Goal: Information Seeking & Learning: Check status

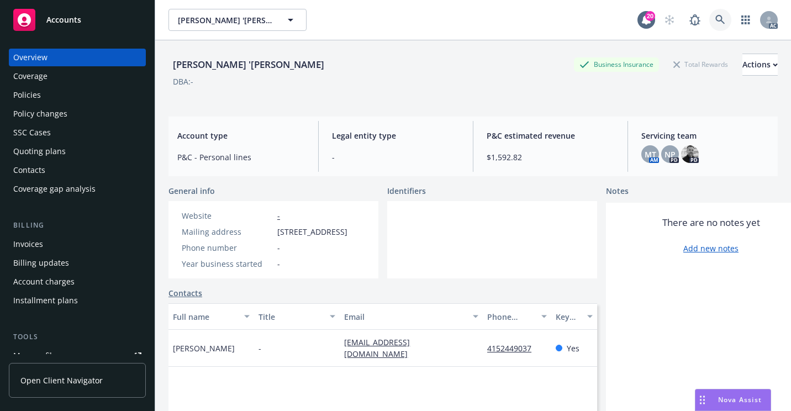
click at [709, 23] on link at bounding box center [720, 20] width 22 height 22
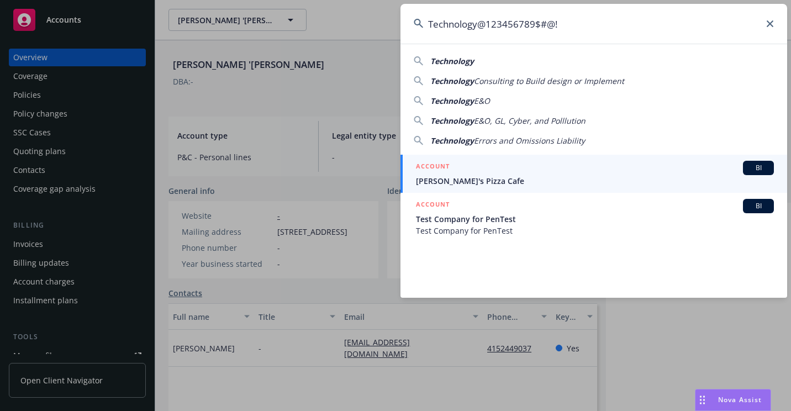
drag, startPoint x: 580, startPoint y: 15, endPoint x: 364, endPoint y: 33, distance: 216.0
click at [356, 34] on div "Technology@123456789$#@! Technology Technology Consulting to Build design or Im…" at bounding box center [395, 205] width 791 height 411
paste input "B123025WNF1425"
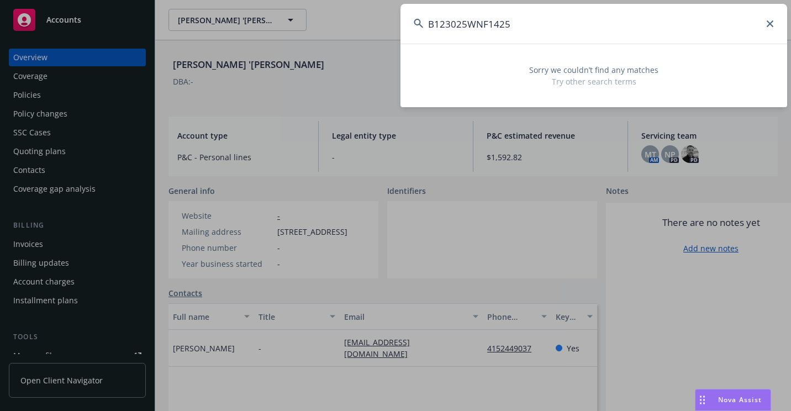
drag, startPoint x: 607, startPoint y: 32, endPoint x: 311, endPoint y: 80, distance: 299.7
click at [310, 80] on div "B123025WNF1425 Sorry we couldn’t find any matches Try other search terms" at bounding box center [395, 205] width 791 height 411
paste input "[PERSON_NAME]"
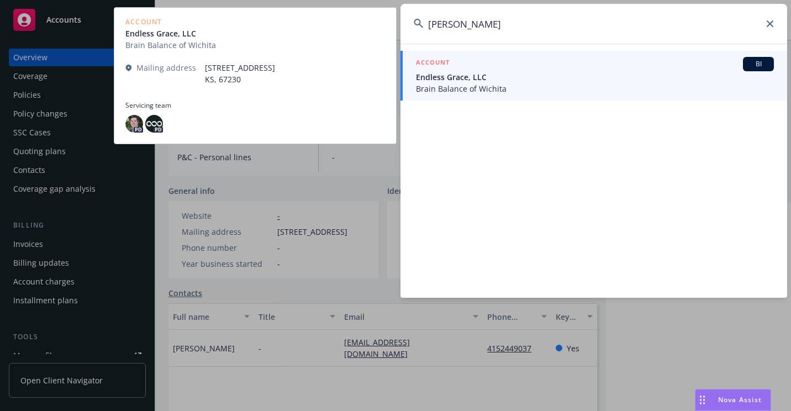
type input "[PERSON_NAME]"
click at [461, 78] on span "Endless Grace, LLC" at bounding box center [595, 77] width 358 height 12
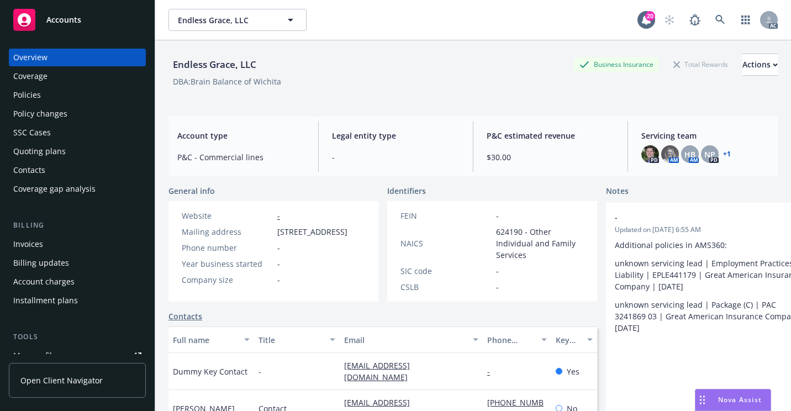
click at [44, 92] on div "Policies" at bounding box center [77, 95] width 128 height 18
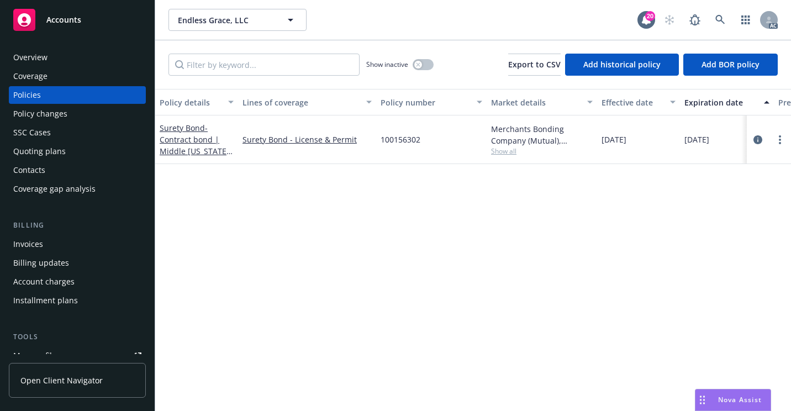
click at [99, 58] on div "Overview" at bounding box center [77, 58] width 128 height 18
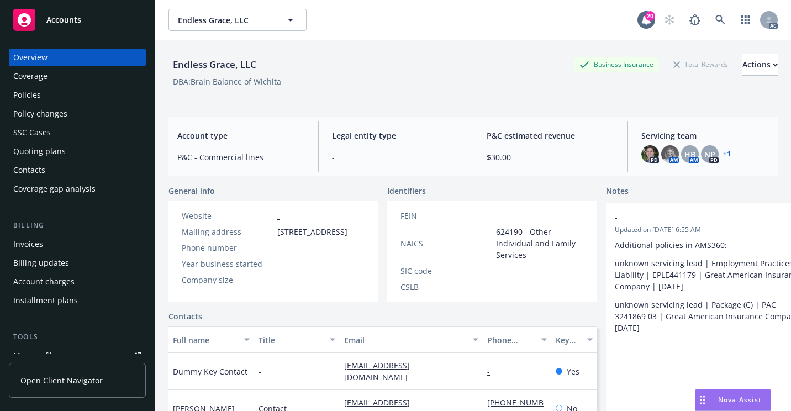
click at [724, 22] on div "AC" at bounding box center [717, 20] width 119 height 22
click at [719, 22] on link at bounding box center [720, 20] width 22 height 22
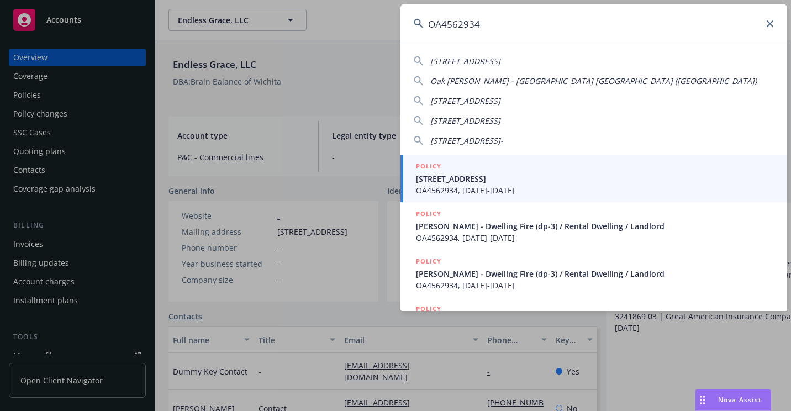
type input "OA4562934"
click at [447, 182] on span "[STREET_ADDRESS]" at bounding box center [595, 179] width 358 height 12
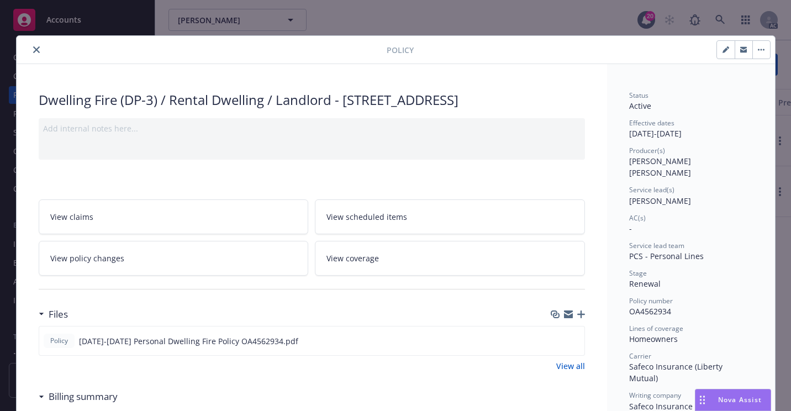
click at [34, 50] on icon "close" at bounding box center [36, 49] width 7 height 7
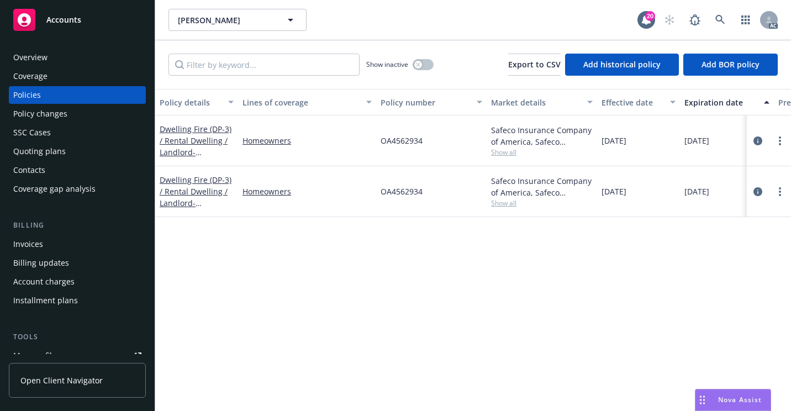
click at [54, 57] on div "Overview" at bounding box center [77, 58] width 128 height 18
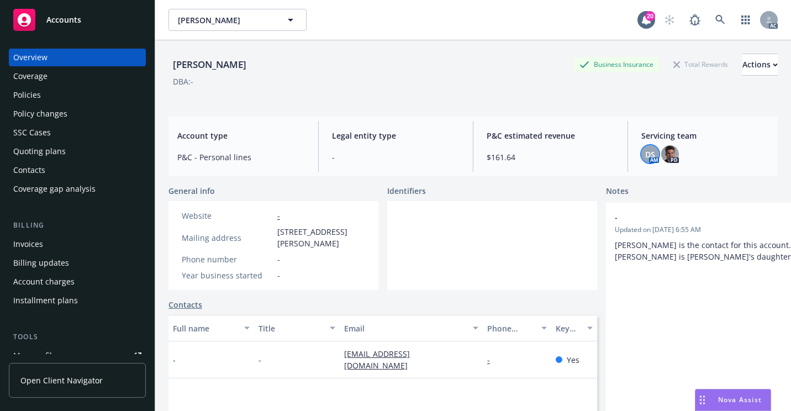
click at [645, 155] on span "DS" at bounding box center [650, 155] width 10 height 12
click at [709, 25] on link at bounding box center [720, 20] width 22 height 22
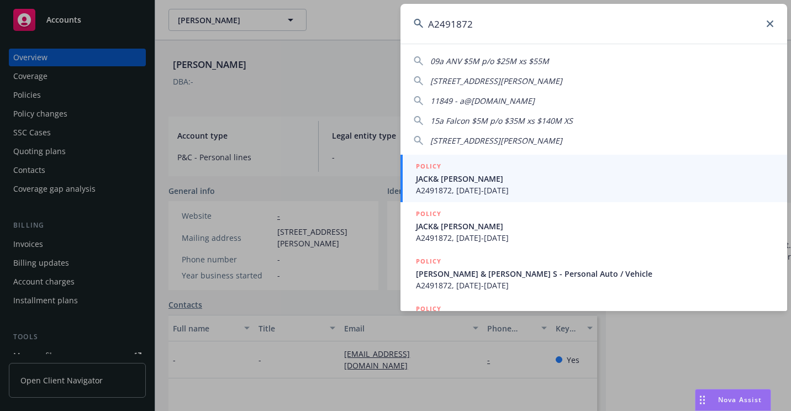
type input "A2491872"
drag, startPoint x: 423, startPoint y: 173, endPoint x: 325, endPoint y: 211, distance: 104.7
click at [423, 173] on span "JACK& [PERSON_NAME]" at bounding box center [595, 179] width 358 height 12
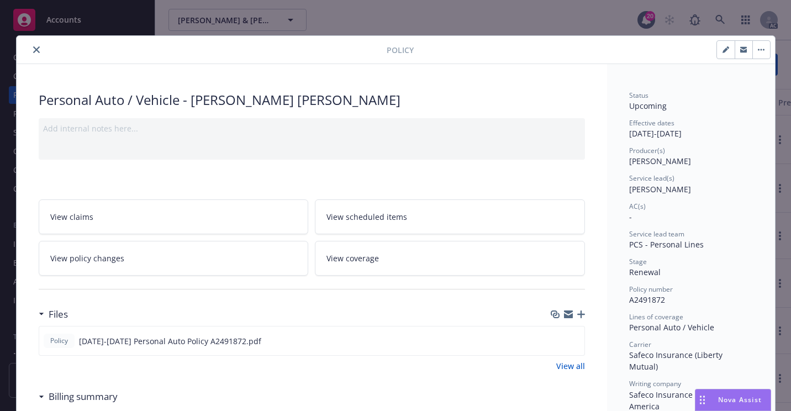
click at [34, 50] on icon "close" at bounding box center [36, 49] width 7 height 7
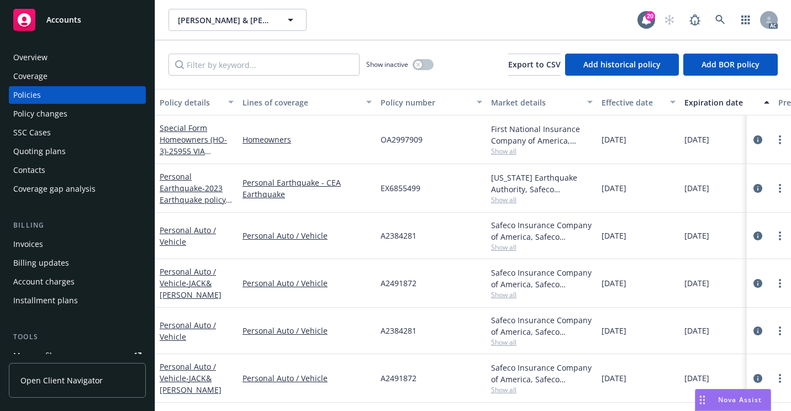
click at [121, 51] on div "Overview" at bounding box center [77, 58] width 128 height 18
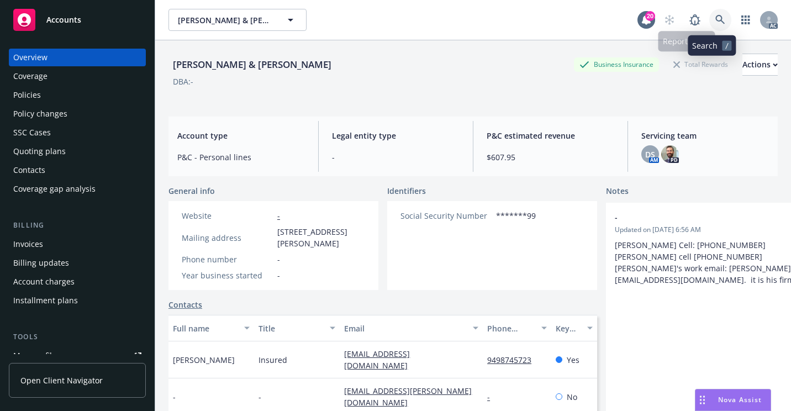
click at [715, 20] on icon at bounding box center [720, 20] width 10 height 10
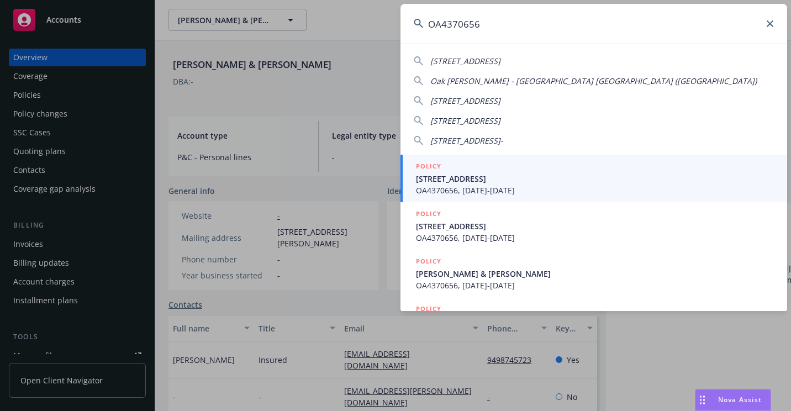
type input "OA4370656"
click at [443, 181] on span "[STREET_ADDRESS]" at bounding box center [595, 179] width 358 height 12
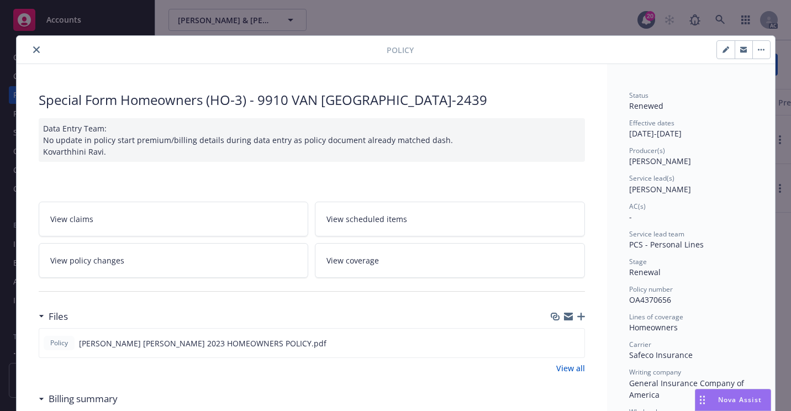
drag, startPoint x: 35, startPoint y: 50, endPoint x: 50, endPoint y: 65, distance: 21.5
click at [35, 50] on button "close" at bounding box center [36, 49] width 13 height 13
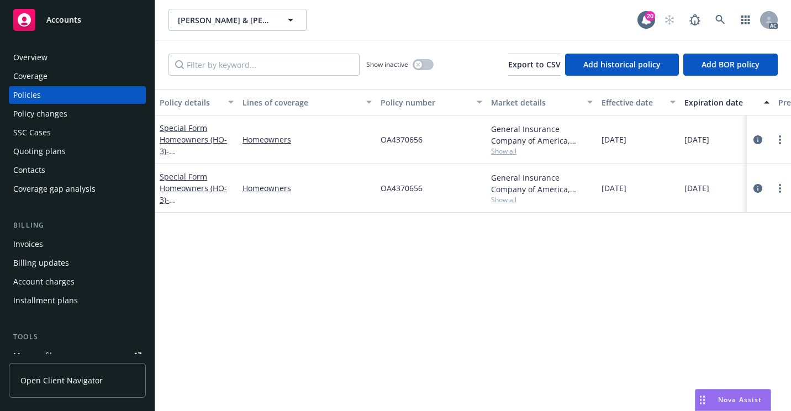
click at [54, 57] on div "Overview" at bounding box center [77, 58] width 128 height 18
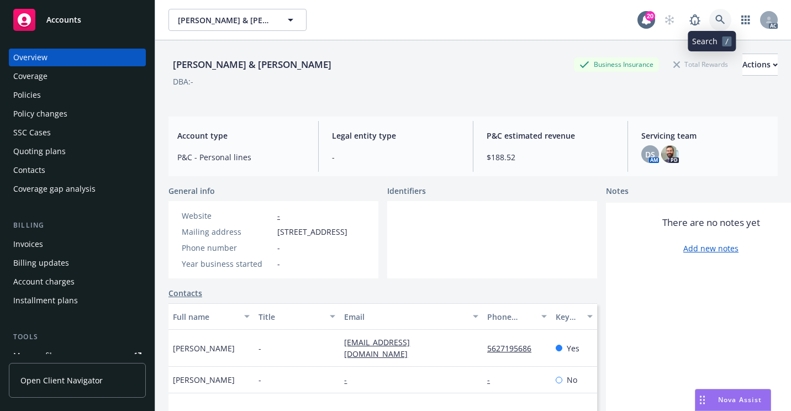
click at [715, 20] on icon at bounding box center [719, 19] width 9 height 9
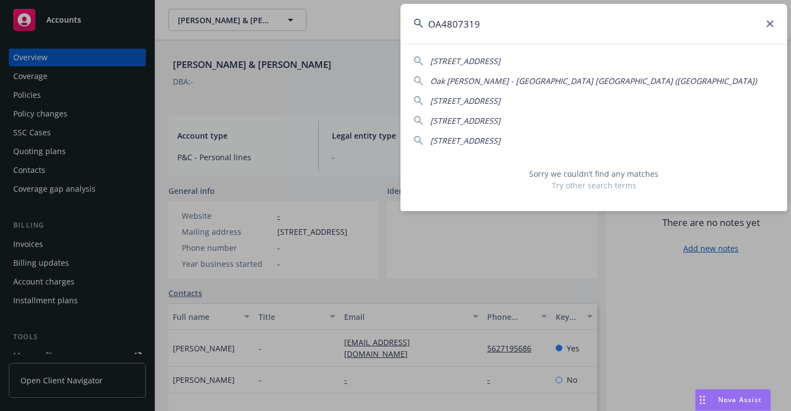
drag, startPoint x: 415, startPoint y: 33, endPoint x: 374, endPoint y: 41, distance: 41.8
click at [374, 41] on div "OA4807319 [STREET_ADDRESS]-2623 [GEOGRAPHIC_DATA][PERSON_NAME]) [STREET_ADDRESS…" at bounding box center [395, 205] width 791 height 411
paste input "2829704"
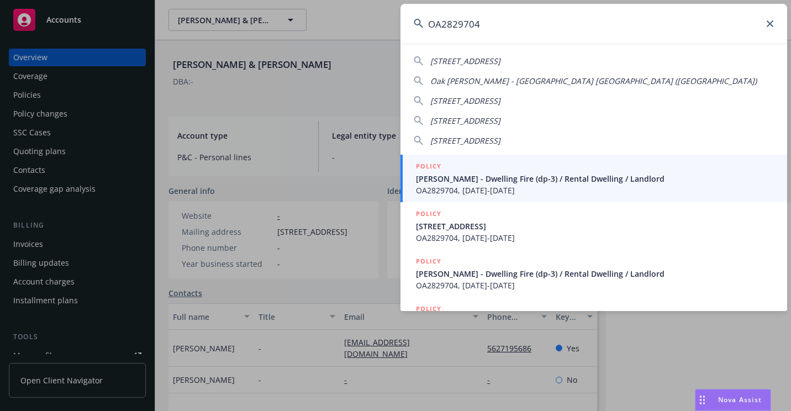
type input "OA2829704"
click at [469, 162] on div "POLICY" at bounding box center [595, 167] width 358 height 12
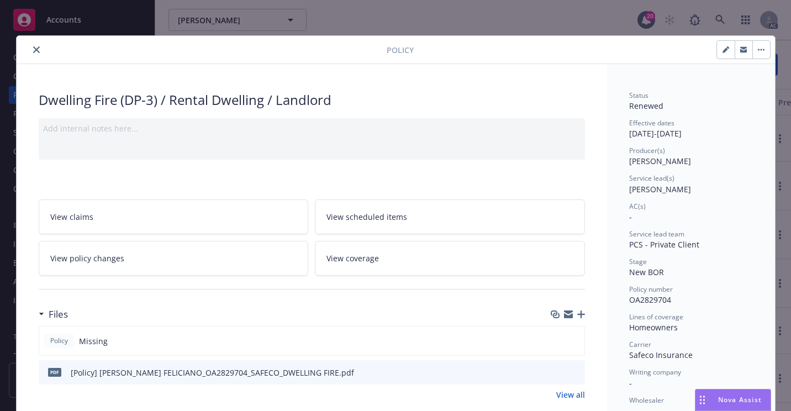
click at [38, 51] on button "close" at bounding box center [36, 49] width 13 height 13
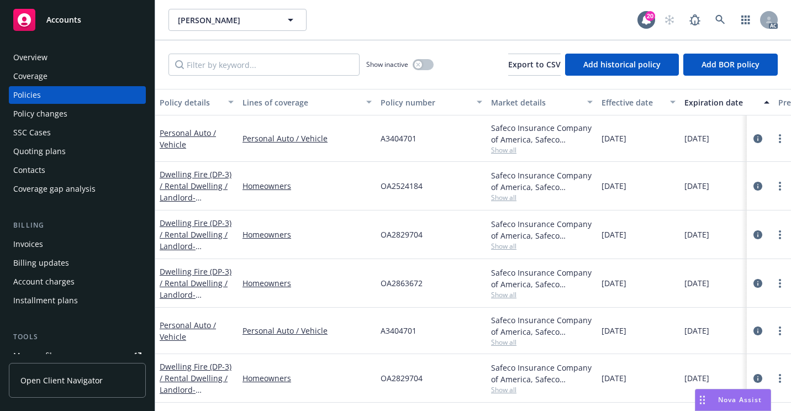
click at [73, 50] on div "Overview" at bounding box center [77, 58] width 128 height 18
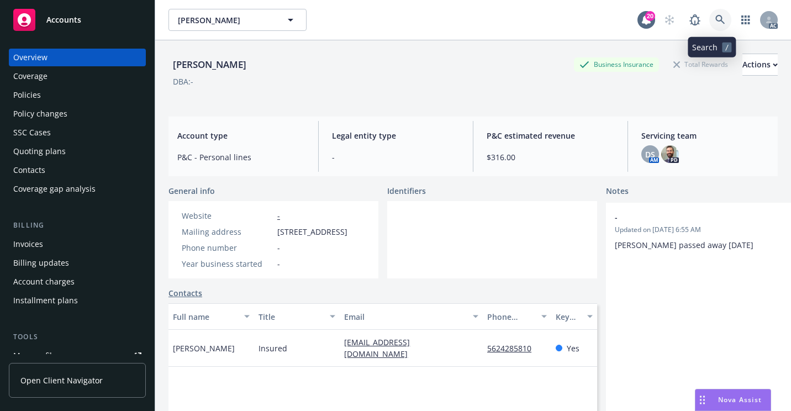
click at [715, 20] on icon at bounding box center [720, 20] width 10 height 10
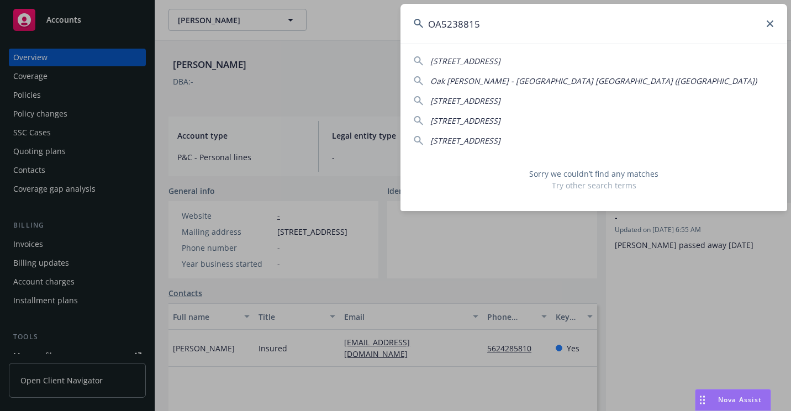
drag, startPoint x: 634, startPoint y: 23, endPoint x: 330, endPoint y: 40, distance: 305.2
click at [328, 41] on div "OA5238815 [STREET_ADDRESS]-2623 [GEOGRAPHIC_DATA][PERSON_NAME] ([GEOGRAPHIC_DAT…" at bounding box center [395, 205] width 791 height 411
paste input "4944351"
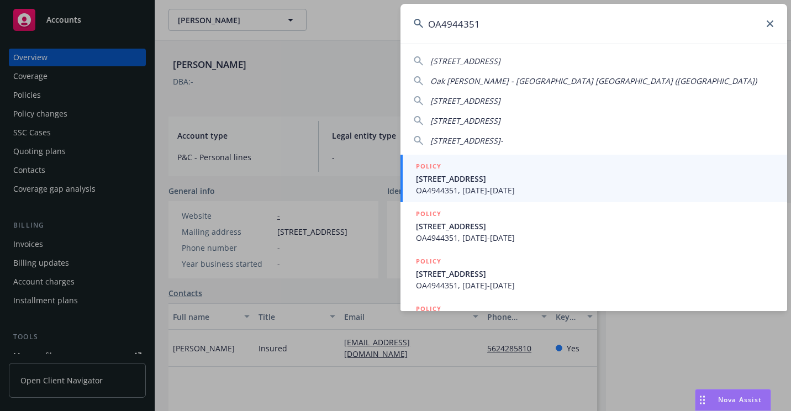
type input "OA4944351"
click at [426, 177] on span "[STREET_ADDRESS]" at bounding box center [595, 179] width 358 height 12
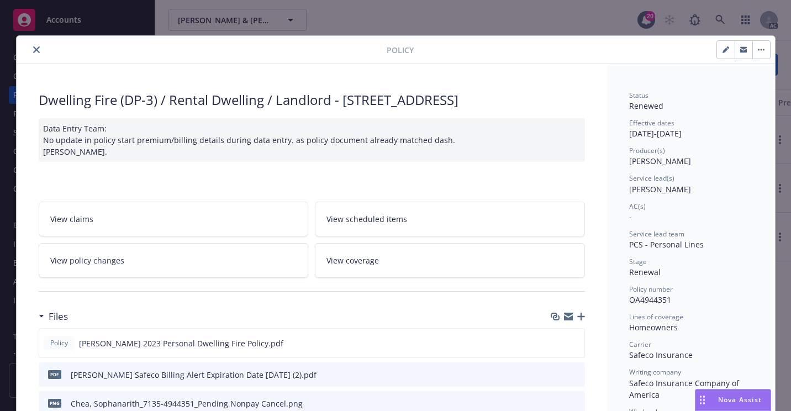
click at [33, 51] on icon "close" at bounding box center [36, 49] width 7 height 7
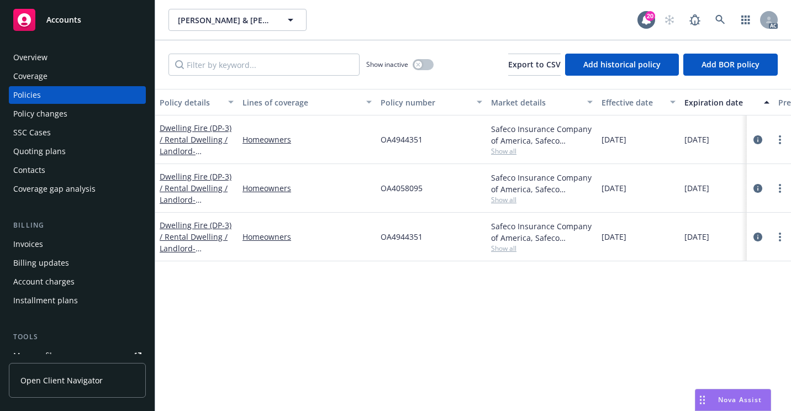
click at [82, 56] on div "Overview" at bounding box center [77, 58] width 128 height 18
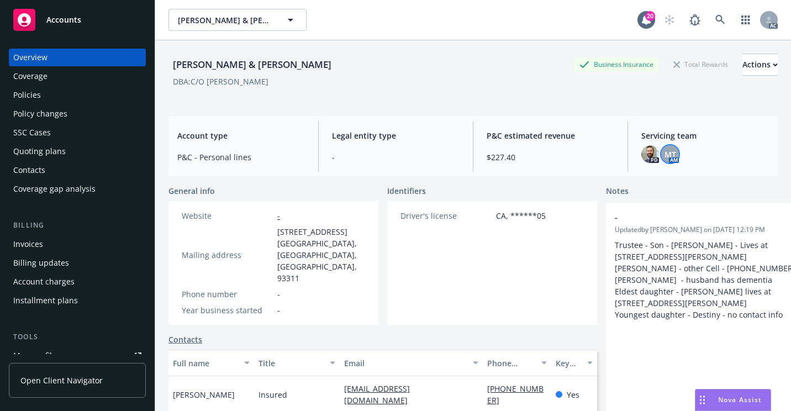
click at [664, 152] on span "MT" at bounding box center [670, 155] width 12 height 12
click at [709, 15] on link at bounding box center [720, 20] width 22 height 22
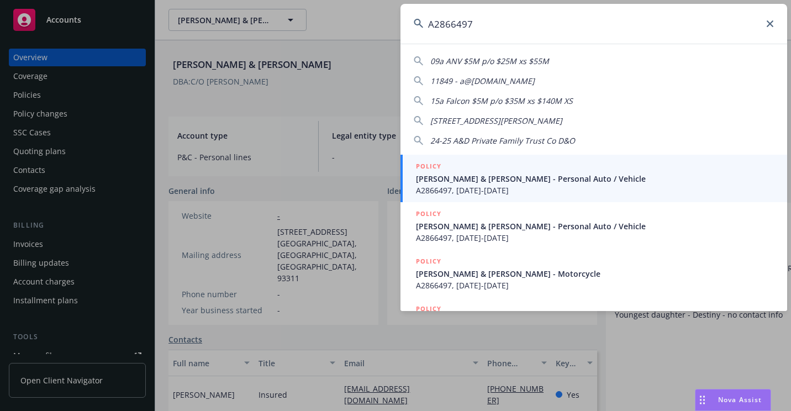
type input "A2866497"
click at [436, 179] on span "[PERSON_NAME] & [PERSON_NAME] - Personal Auto / Vehicle" at bounding box center [595, 179] width 358 height 12
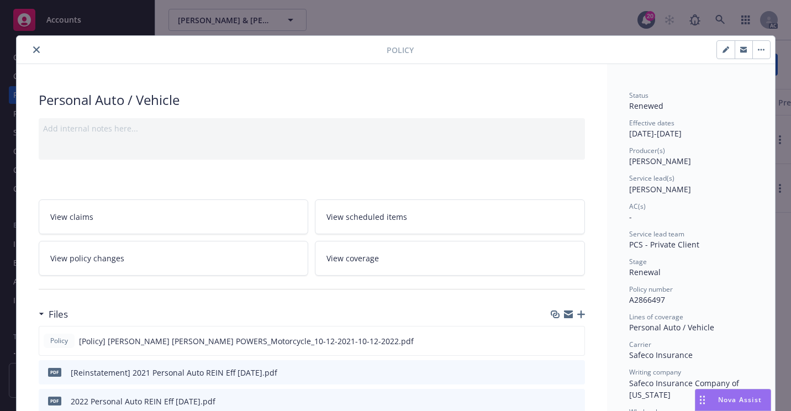
drag, startPoint x: 30, startPoint y: 50, endPoint x: 65, endPoint y: 80, distance: 45.8
click at [33, 50] on icon "close" at bounding box center [36, 49] width 7 height 7
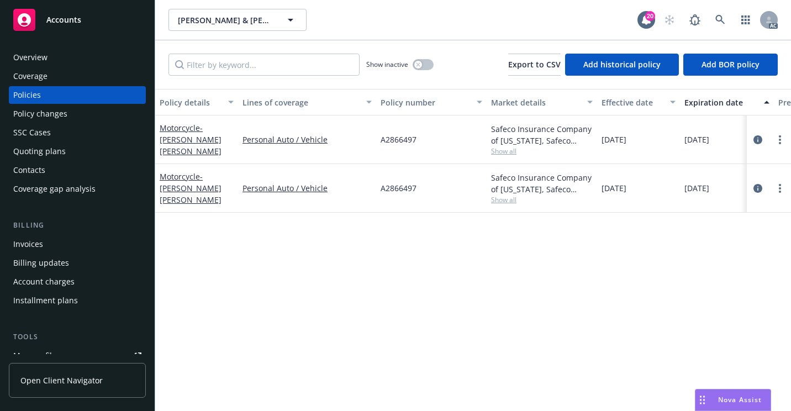
click at [76, 65] on div "Overview" at bounding box center [77, 58] width 128 height 18
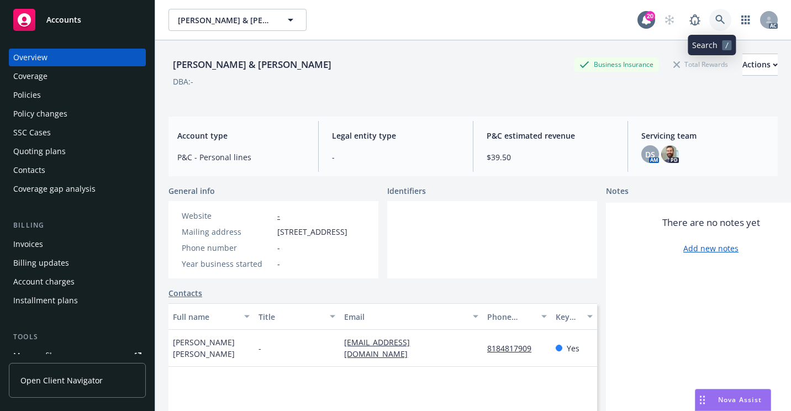
click at [718, 13] on link at bounding box center [720, 20] width 22 height 22
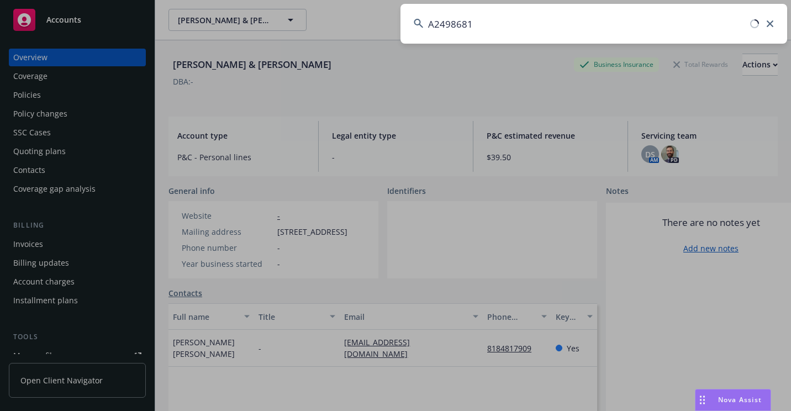
type input "A2498681"
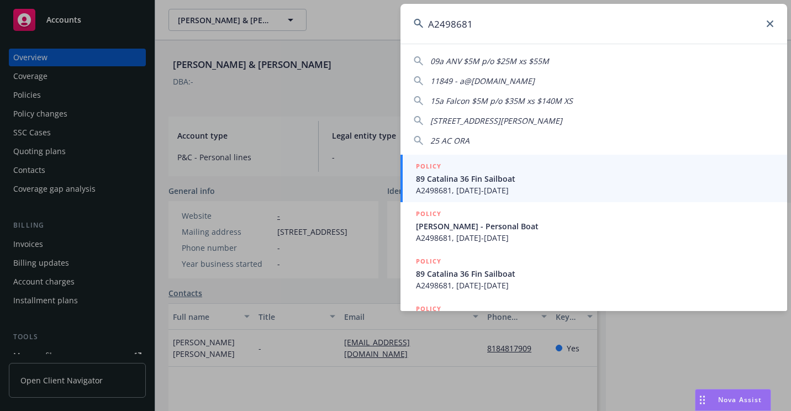
click at [429, 165] on h5 "POLICY" at bounding box center [428, 166] width 25 height 11
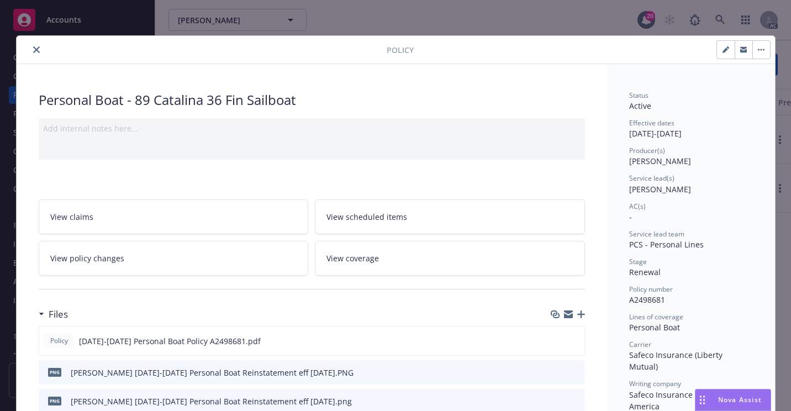
click at [33, 49] on icon "close" at bounding box center [36, 49] width 7 height 7
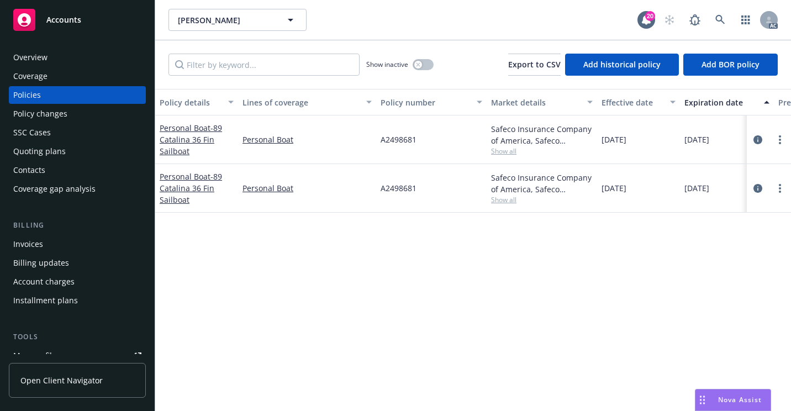
click at [80, 56] on div "Overview" at bounding box center [77, 58] width 128 height 18
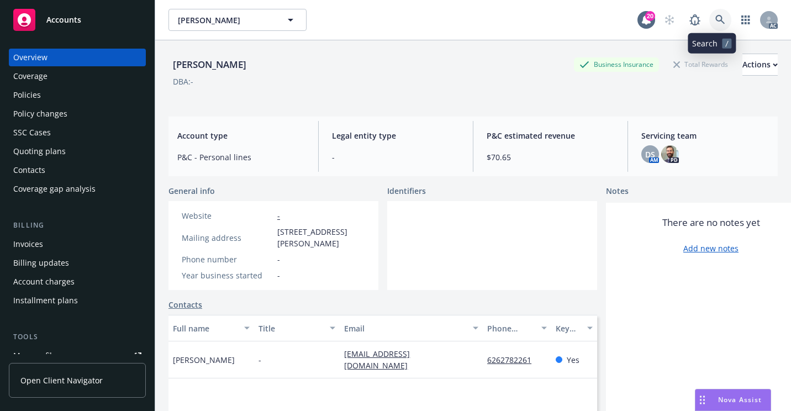
click at [714, 13] on link at bounding box center [720, 20] width 22 height 22
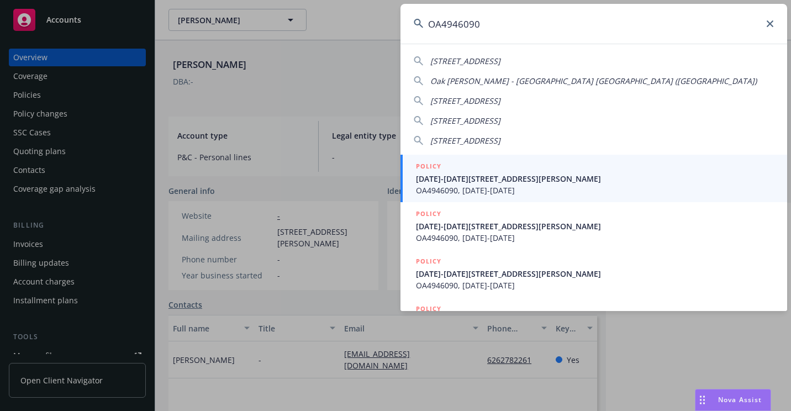
type input "OA4946090"
drag, startPoint x: 478, startPoint y: 185, endPoint x: 132, endPoint y: 214, distance: 347.4
click at [478, 185] on span "OA4946090, [DATE]-[DATE]" at bounding box center [595, 190] width 358 height 12
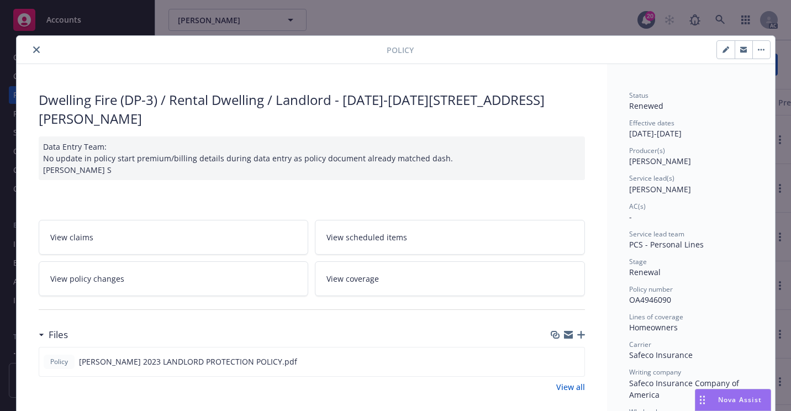
click at [33, 49] on icon "close" at bounding box center [36, 49] width 7 height 7
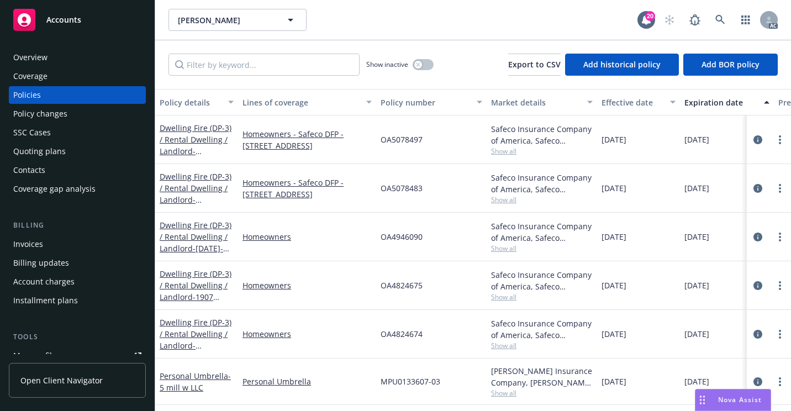
click at [407, 39] on div "[PERSON_NAME] [PERSON_NAME] 20 AC" at bounding box center [472, 20] width 635 height 40
click at [76, 57] on div "Overview" at bounding box center [77, 58] width 128 height 18
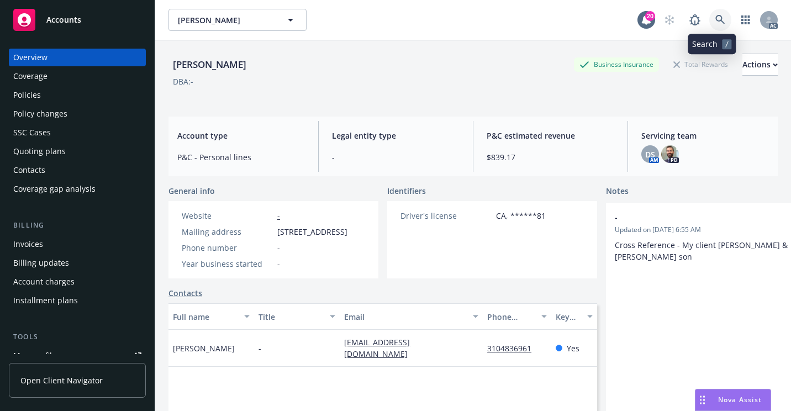
click at [716, 23] on icon at bounding box center [720, 20] width 10 height 10
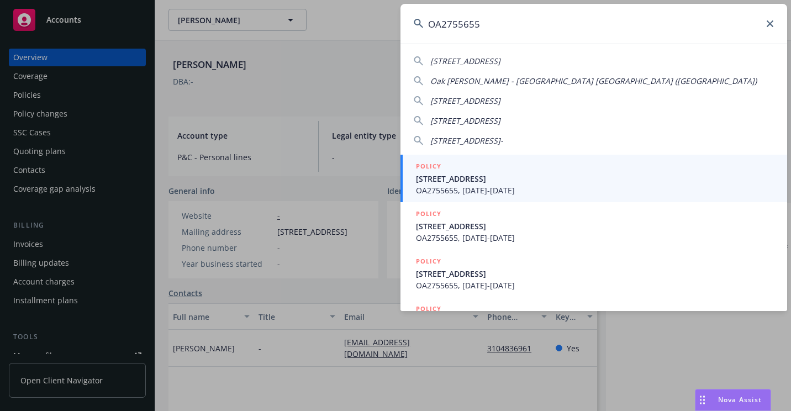
type input "OA2755655"
click at [437, 189] on span "OA2755655, [DATE]-[DATE]" at bounding box center [595, 190] width 358 height 12
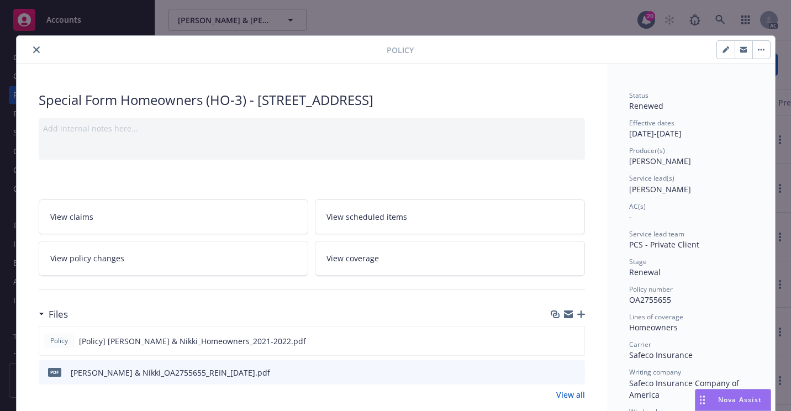
drag, startPoint x: 33, startPoint y: 52, endPoint x: 45, endPoint y: 61, distance: 15.0
click at [33, 52] on icon "close" at bounding box center [36, 49] width 7 height 7
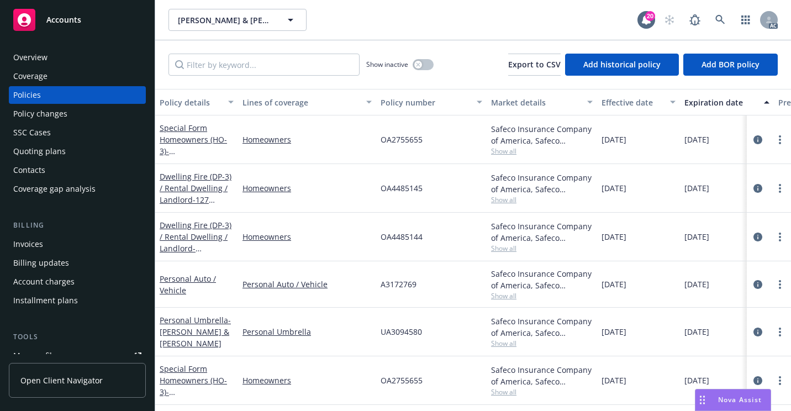
click at [92, 62] on div "Overview" at bounding box center [77, 58] width 128 height 18
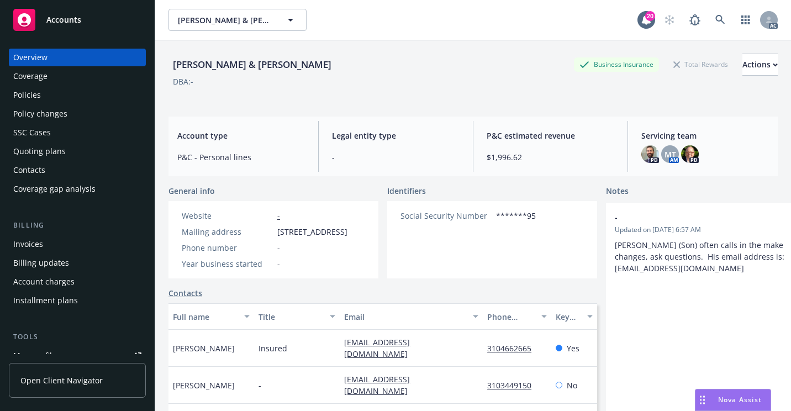
click at [717, 8] on div "[PERSON_NAME] & [PERSON_NAME] [PERSON_NAME] & [PERSON_NAME] 20 AC" at bounding box center [472, 20] width 635 height 40
click at [712, 14] on link at bounding box center [720, 20] width 22 height 22
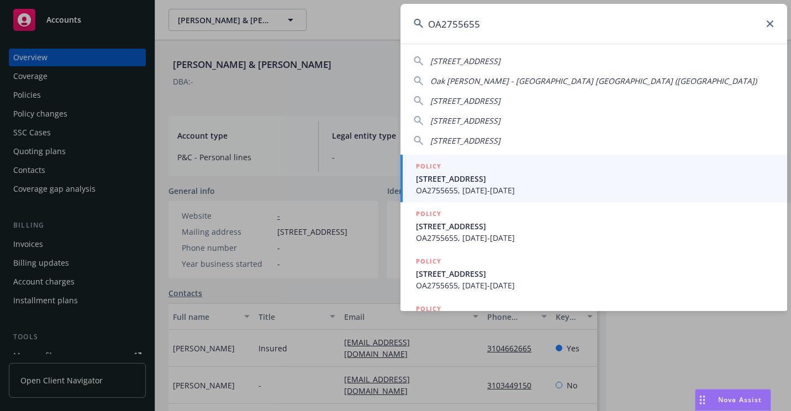
type input "OA2755655"
click at [441, 177] on span "[STREET_ADDRESS]" at bounding box center [595, 179] width 358 height 12
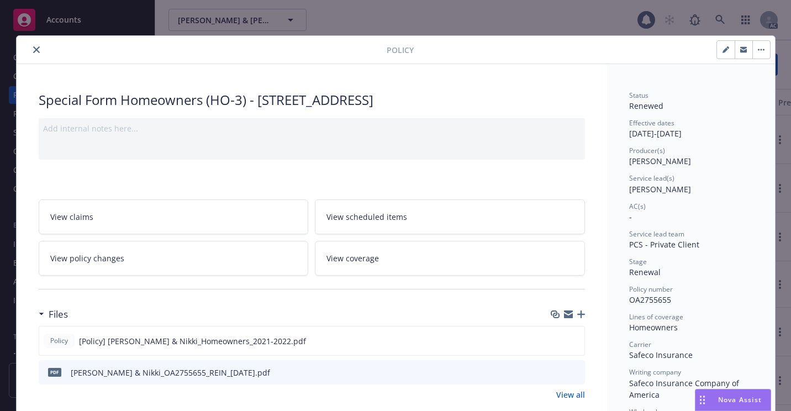
scroll to position [33, 0]
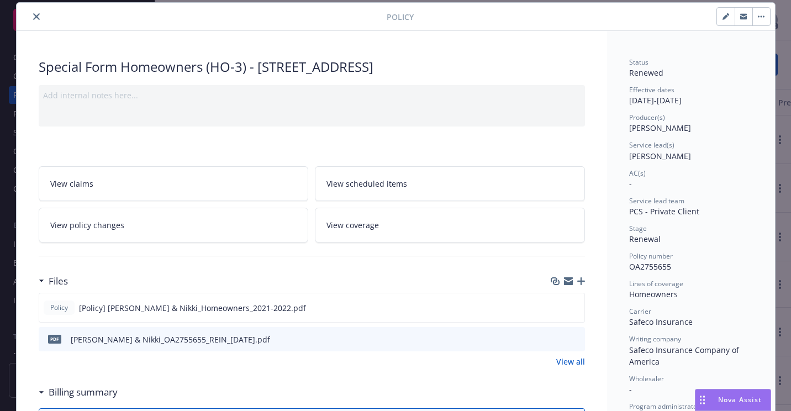
click at [34, 18] on icon "close" at bounding box center [36, 16] width 7 height 7
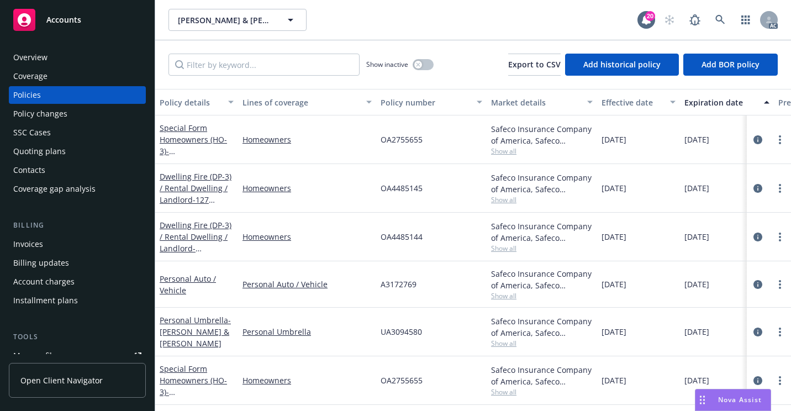
click at [75, 66] on div "Overview Coverage Policies Policy changes SSC Cases Quoting plans Contacts Cove…" at bounding box center [77, 123] width 137 height 149
click at [82, 57] on div "Overview" at bounding box center [77, 58] width 128 height 18
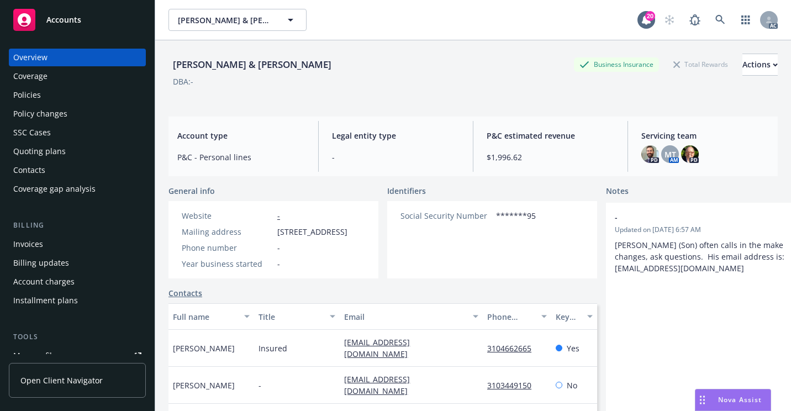
click at [700, 16] on div "AC" at bounding box center [717, 20] width 119 height 22
click at [709, 18] on link at bounding box center [720, 20] width 22 height 22
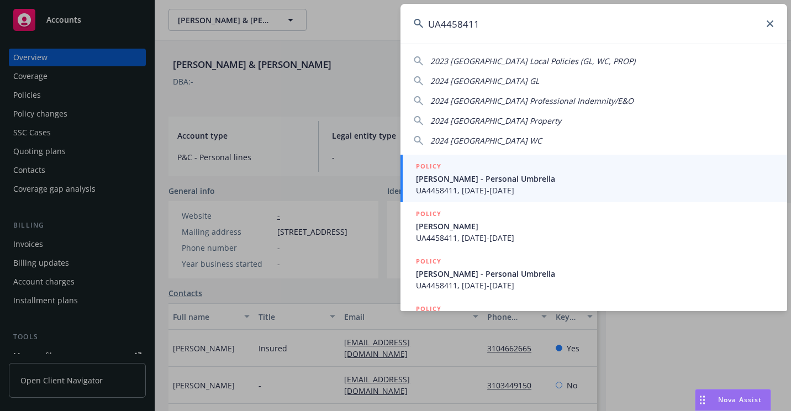
type input "UA4458411"
click at [470, 178] on span "[PERSON_NAME] - Personal Umbrella" at bounding box center [595, 179] width 358 height 12
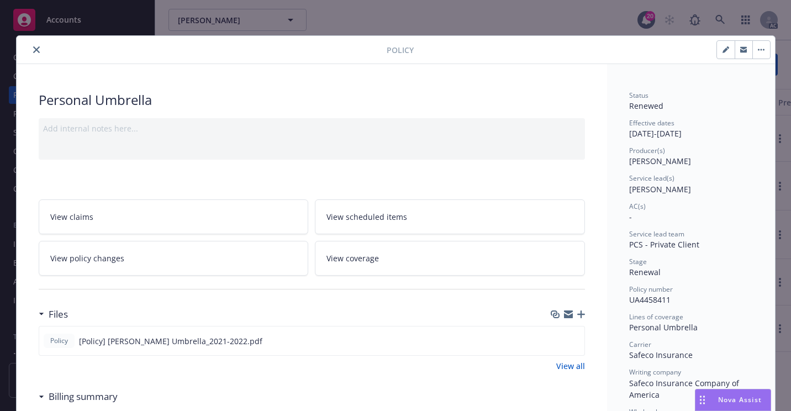
click at [39, 51] on div at bounding box center [203, 49] width 365 height 13
click at [33, 52] on icon "close" at bounding box center [36, 49] width 7 height 7
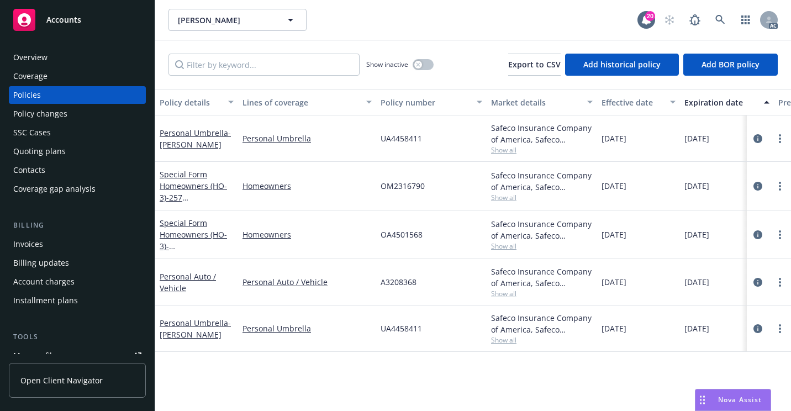
drag, startPoint x: 38, startPoint y: 51, endPoint x: 81, endPoint y: 69, distance: 46.0
click at [38, 51] on div "Overview" at bounding box center [30, 58] width 34 height 18
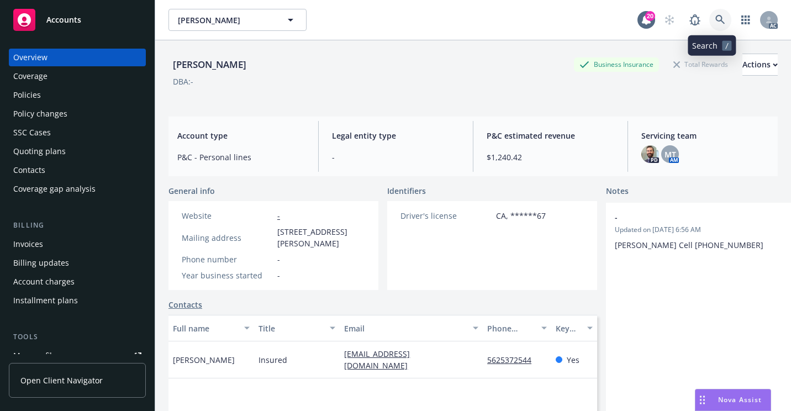
click at [716, 19] on icon at bounding box center [720, 20] width 10 height 10
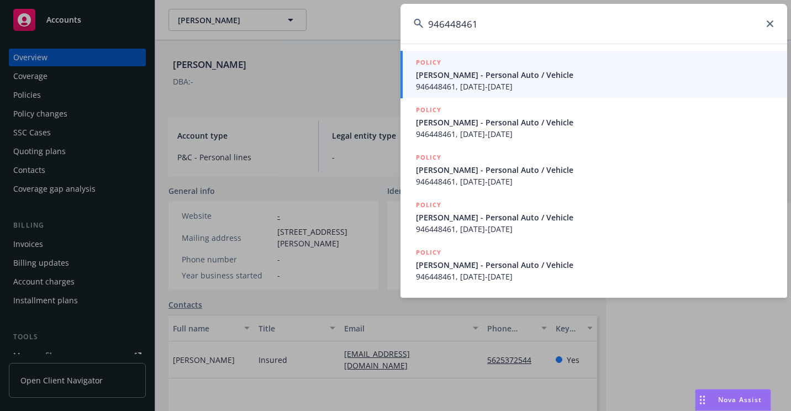
type input "946448461"
drag, startPoint x: 462, startPoint y: 70, endPoint x: 446, endPoint y: 84, distance: 21.9
click at [462, 70] on span "[PERSON_NAME] - Personal Auto / Vehicle" at bounding box center [595, 75] width 358 height 12
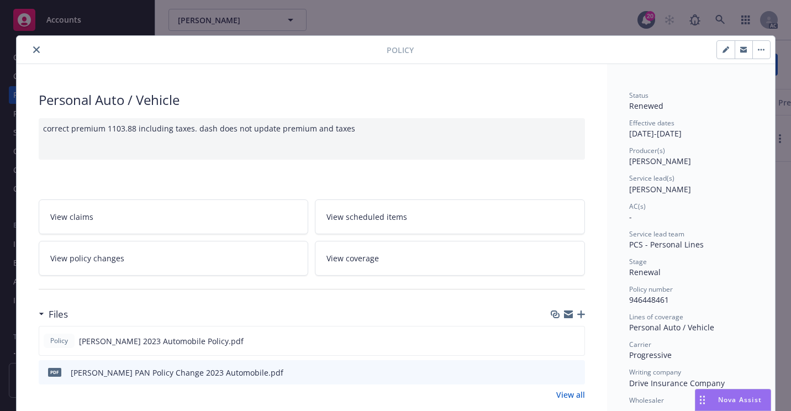
click at [33, 55] on button "close" at bounding box center [36, 49] width 13 height 13
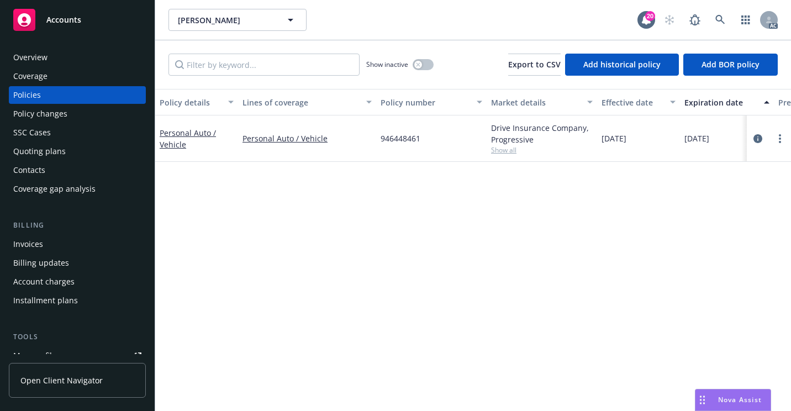
click at [66, 59] on div "Overview" at bounding box center [77, 58] width 128 height 18
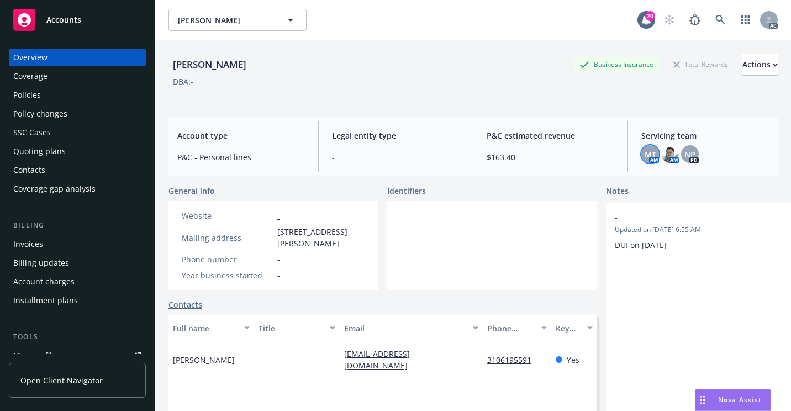
click at [650, 157] on div "MT" at bounding box center [650, 154] width 18 height 18
click at [715, 19] on icon at bounding box center [720, 20] width 10 height 10
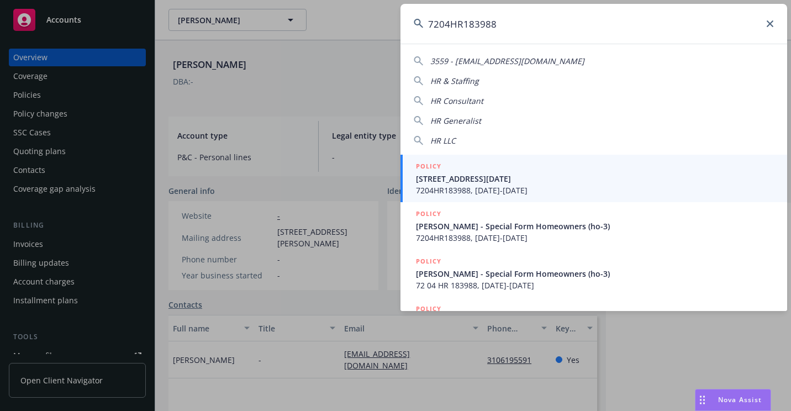
type input "7204HR183988"
drag, startPoint x: 468, startPoint y: 183, endPoint x: 301, endPoint y: 215, distance: 169.9
click at [468, 183] on span "[STREET_ADDRESS][DATE]" at bounding box center [595, 179] width 358 height 12
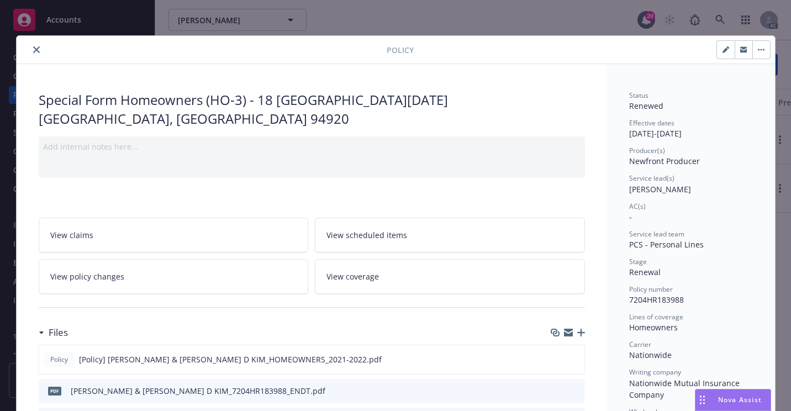
click at [34, 54] on button "close" at bounding box center [36, 49] width 13 height 13
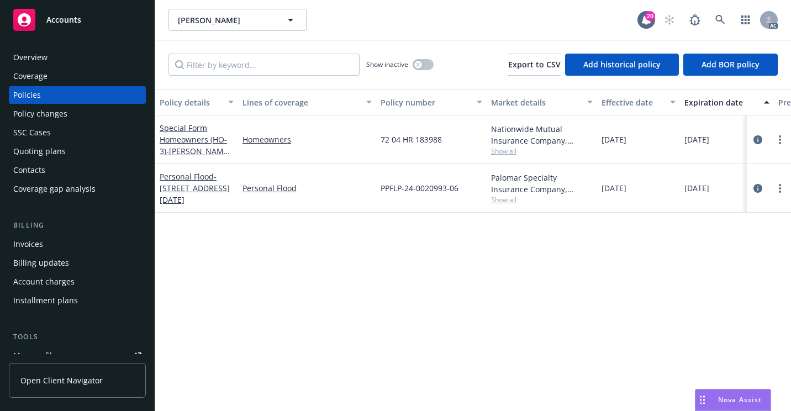
click at [63, 55] on div "Overview" at bounding box center [77, 58] width 128 height 18
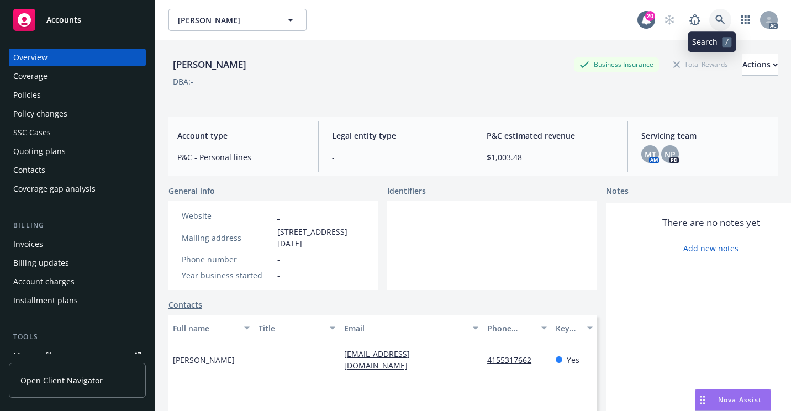
click at [716, 23] on icon at bounding box center [720, 20] width 10 height 10
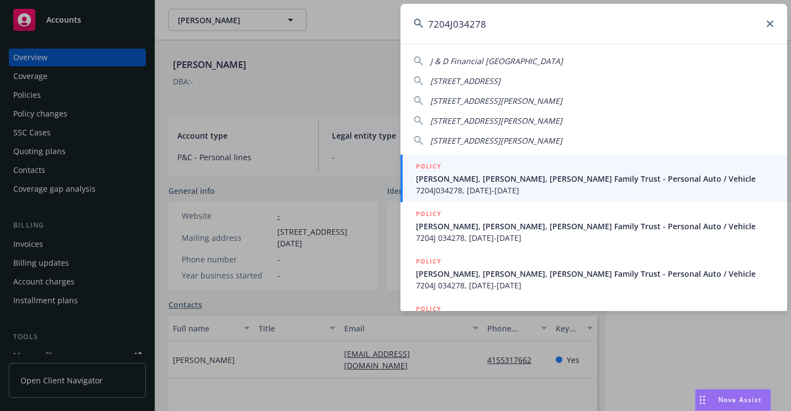
type input "7204J034278"
click at [453, 182] on span "[PERSON_NAME], [PERSON_NAME], [PERSON_NAME] Family Trust - Personal Auto / Vehi…" at bounding box center [595, 179] width 358 height 12
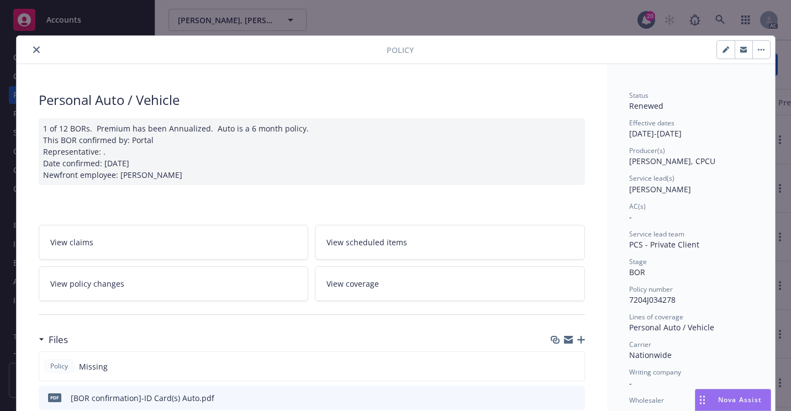
click at [33, 51] on icon "close" at bounding box center [36, 49] width 7 height 7
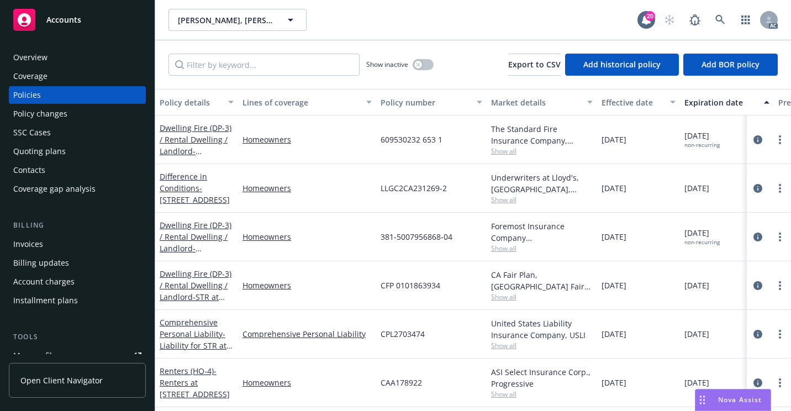
click at [34, 134] on div "SSC Cases" at bounding box center [32, 133] width 38 height 18
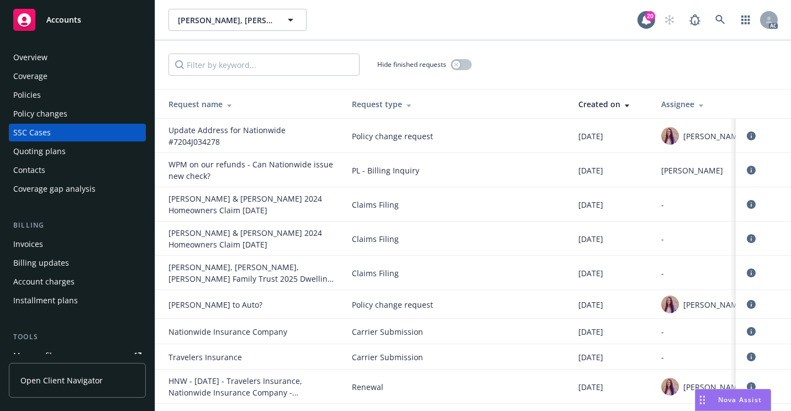
drag, startPoint x: 77, startPoint y: 58, endPoint x: 123, endPoint y: 86, distance: 53.5
click at [77, 58] on div "Overview" at bounding box center [77, 58] width 128 height 18
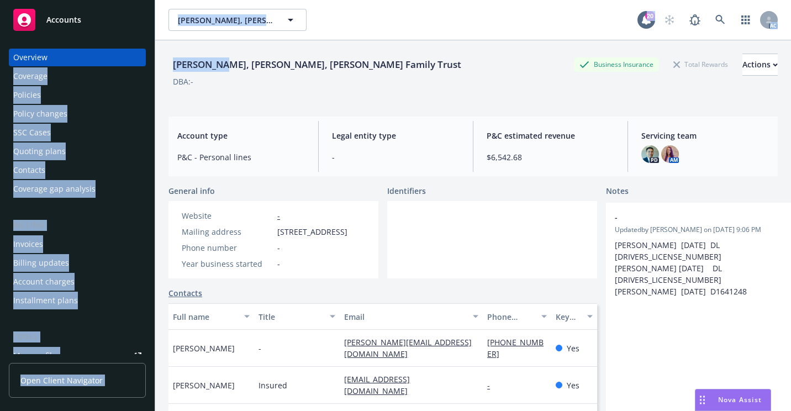
drag, startPoint x: 166, startPoint y: 62, endPoint x: 140, endPoint y: 60, distance: 26.1
click at [140, 60] on div "Accounts Overview Coverage Policies Policy changes SSC Cases Quoting plans Cont…" at bounding box center [395, 205] width 791 height 411
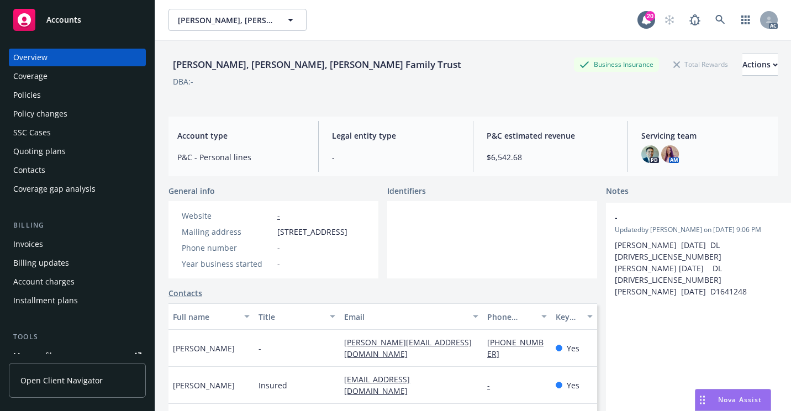
drag, startPoint x: 247, startPoint y: 88, endPoint x: 215, endPoint y: 72, distance: 36.1
click at [244, 87] on div "[PERSON_NAME], [PERSON_NAME], [PERSON_NAME] Family Trust Business Insurance Tot…" at bounding box center [472, 76] width 609 height 45
click at [213, 63] on div "[PERSON_NAME], [PERSON_NAME], [PERSON_NAME] Family Trust" at bounding box center [316, 64] width 297 height 14
drag, startPoint x: 217, startPoint y: 66, endPoint x: 218, endPoint y: 78, distance: 12.2
click at [218, 66] on div "[PERSON_NAME], [PERSON_NAME], [PERSON_NAME] Family Trust" at bounding box center [316, 64] width 297 height 14
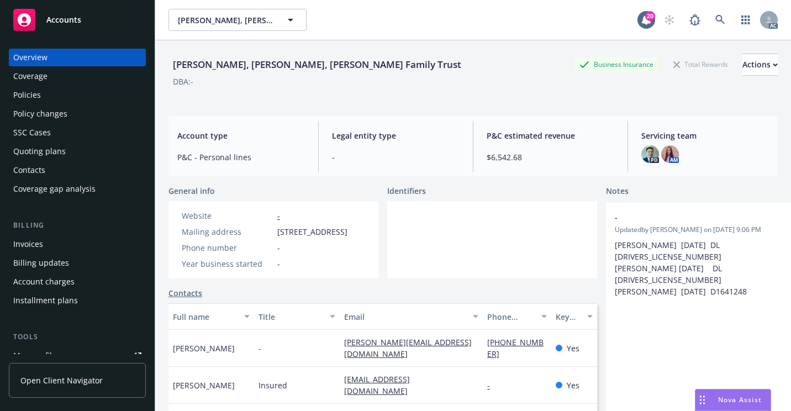
click at [209, 114] on div "[PERSON_NAME], [PERSON_NAME], [PERSON_NAME] Family Trust Business Insurance Tot…" at bounding box center [472, 239] width 609 height 398
drag, startPoint x: 174, startPoint y: 63, endPoint x: 215, endPoint y: 68, distance: 41.7
click at [215, 68] on div "[PERSON_NAME], [PERSON_NAME], [PERSON_NAME] Family Trust" at bounding box center [316, 64] width 297 height 14
copy div "[PERSON_NAME]"
click at [713, 14] on link at bounding box center [720, 20] width 22 height 22
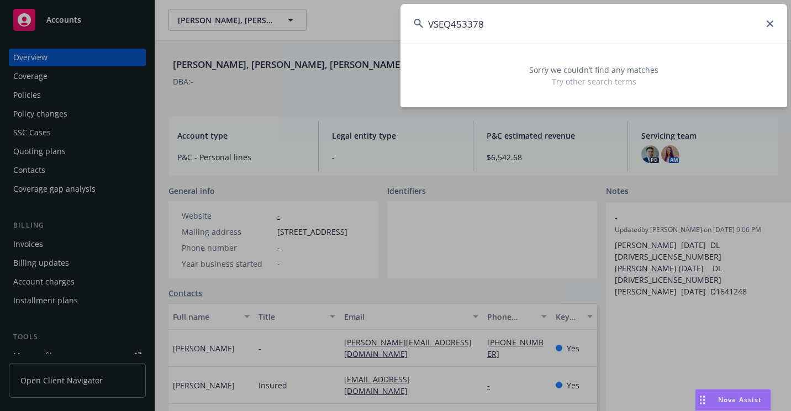
drag, startPoint x: 502, startPoint y: 18, endPoint x: 385, endPoint y: 23, distance: 117.1
click at [385, 23] on div "VSEQ453378 Sorry we couldn’t find any matches Try other search terms" at bounding box center [395, 205] width 791 height 411
paste input "OA3215370"
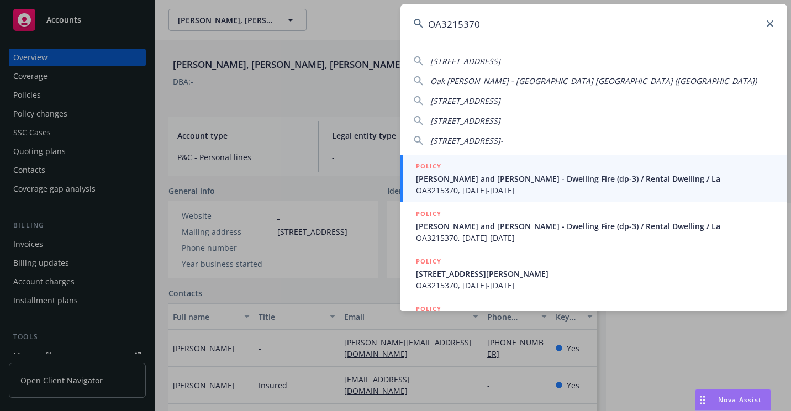
type input "OA3215370"
click at [459, 171] on div "POLICY" at bounding box center [595, 167] width 358 height 12
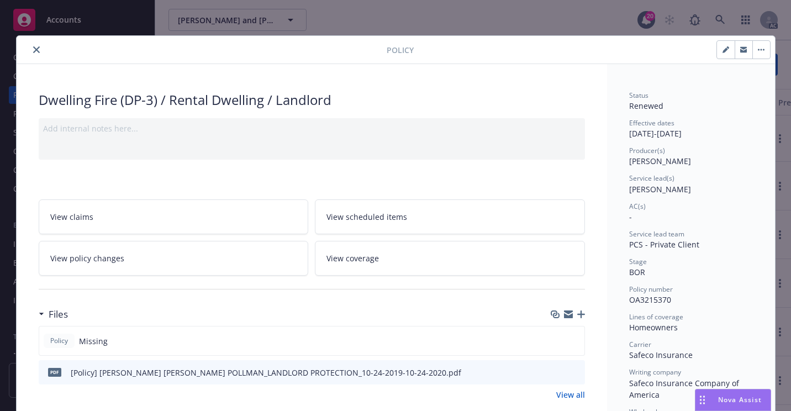
click at [34, 50] on icon "close" at bounding box center [36, 49] width 7 height 7
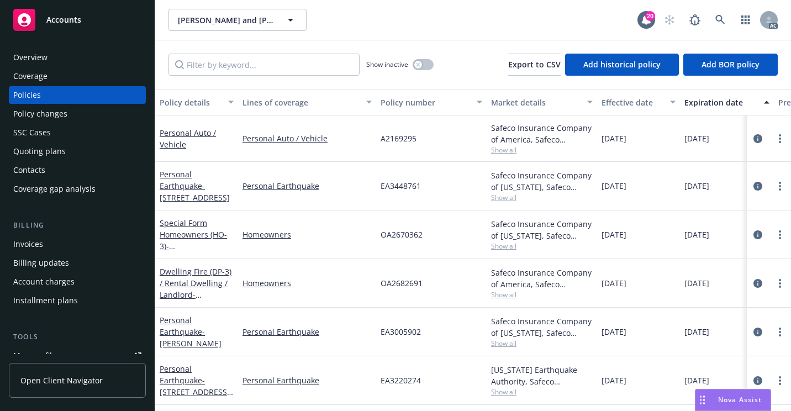
click at [60, 51] on div "Overview" at bounding box center [77, 58] width 128 height 18
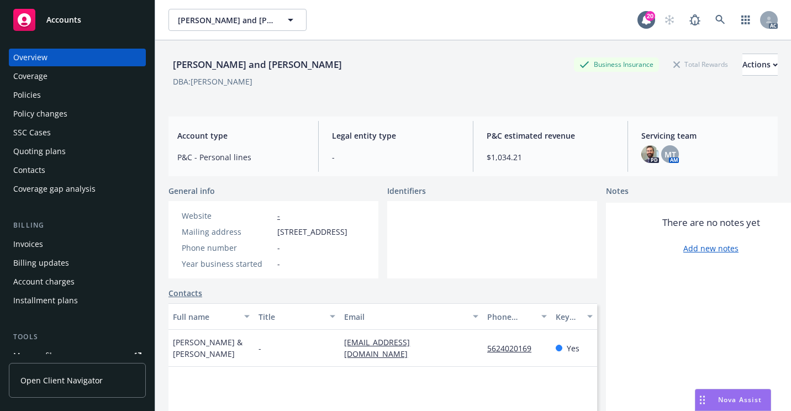
click at [53, 98] on div "Policies" at bounding box center [77, 95] width 128 height 18
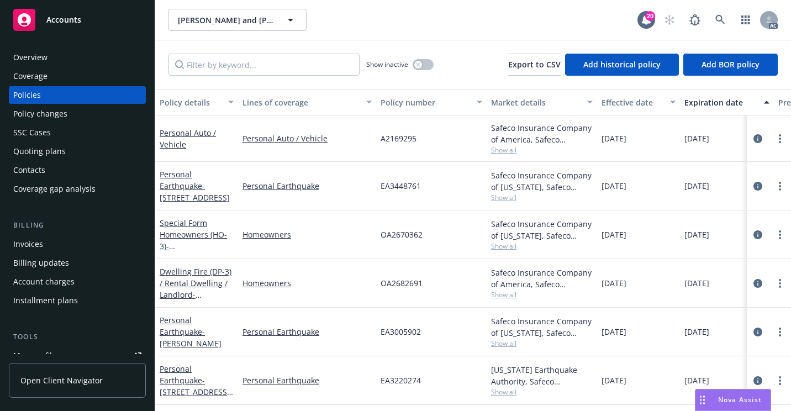
click at [446, 25] on div "[PERSON_NAME] and [PERSON_NAME] [PERSON_NAME] and [PERSON_NAME]" at bounding box center [402, 20] width 469 height 22
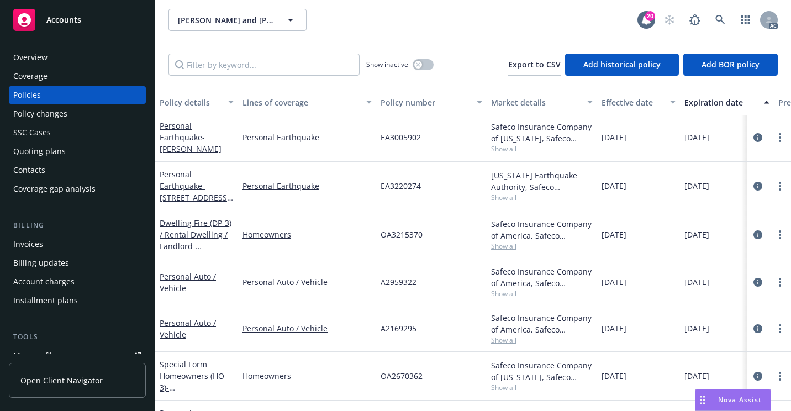
drag, startPoint x: 55, startPoint y: 47, endPoint x: 74, endPoint y: 63, distance: 25.1
click at [55, 47] on div "Overview Coverage Policies Policy changes SSC Cases Quoting plans Contacts Cove…" at bounding box center [77, 222] width 155 height 375
click at [74, 58] on div "Overview" at bounding box center [77, 58] width 128 height 18
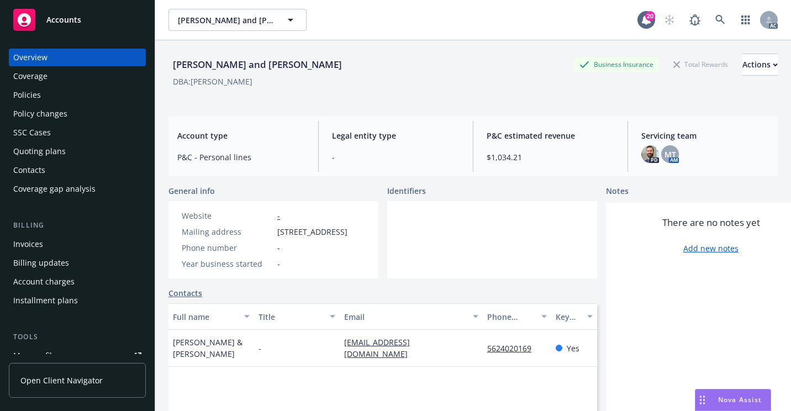
click at [83, 98] on div "Policies" at bounding box center [77, 95] width 128 height 18
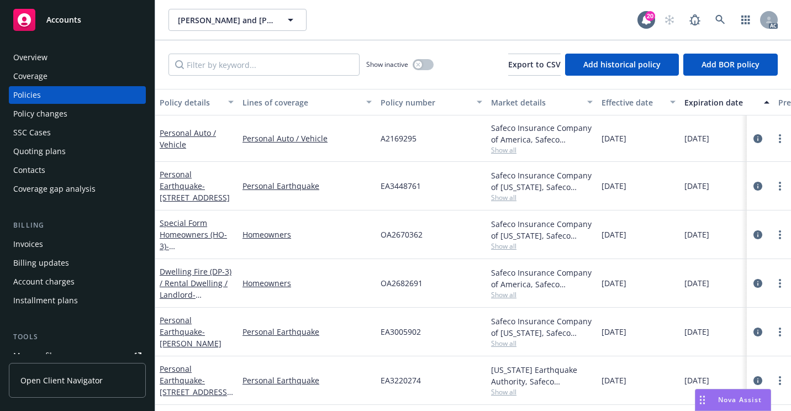
scroll to position [183, 0]
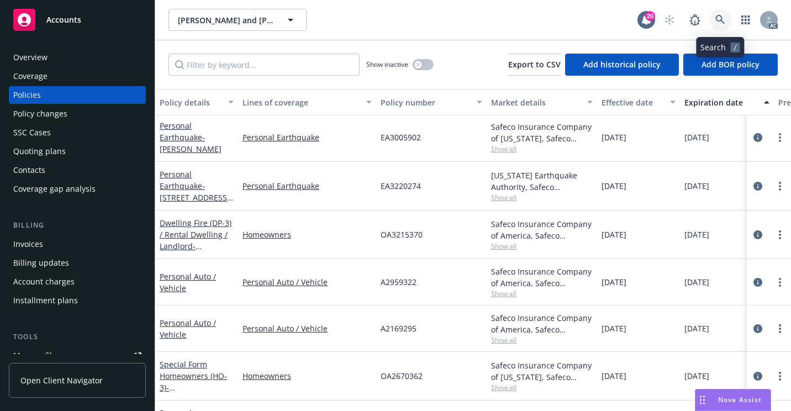
click at [713, 15] on link at bounding box center [720, 20] width 22 height 22
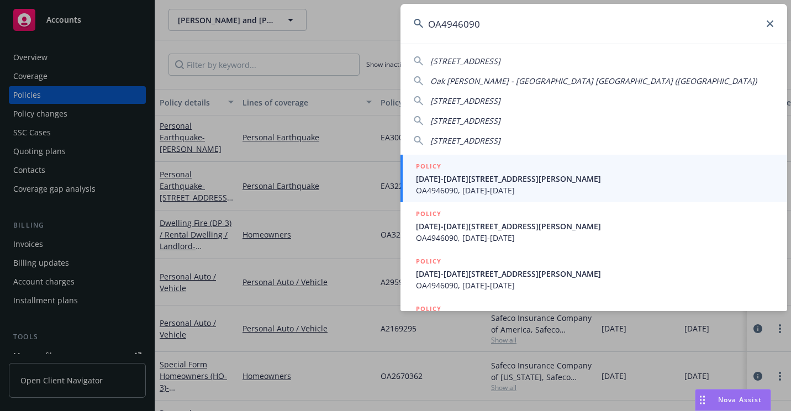
type input "OA4946090"
click at [439, 169] on h5 "POLICY" at bounding box center [428, 166] width 25 height 11
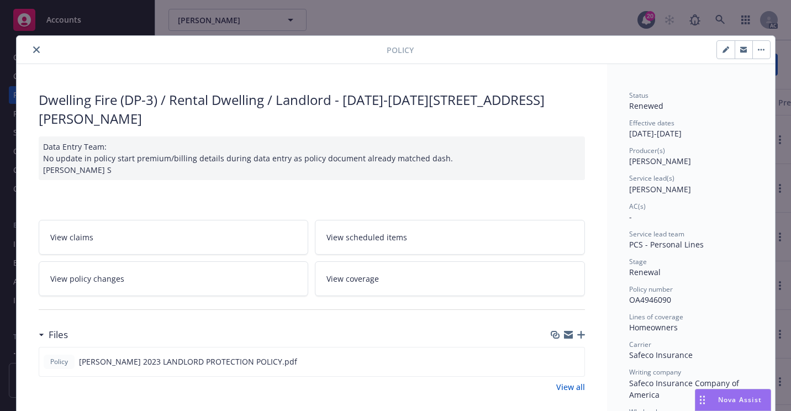
click at [34, 51] on icon "close" at bounding box center [36, 49] width 7 height 7
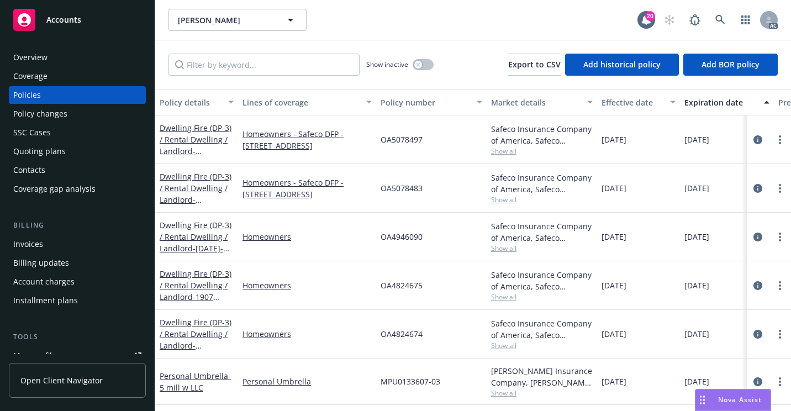
drag, startPoint x: 56, startPoint y: 55, endPoint x: 76, endPoint y: 63, distance: 22.0
click at [56, 56] on div "Overview" at bounding box center [77, 58] width 128 height 18
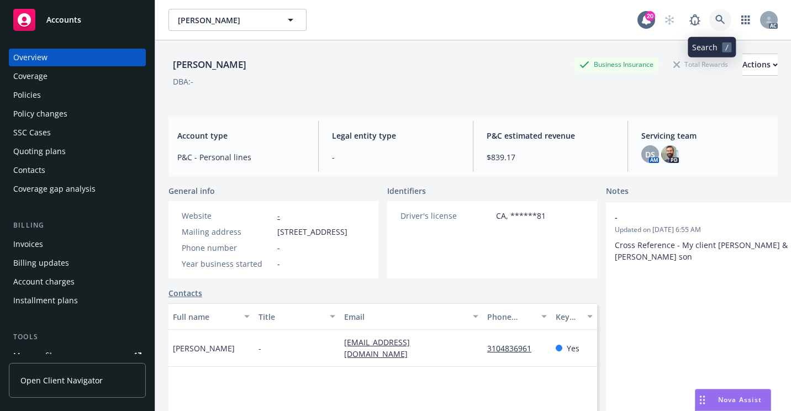
click at [709, 22] on link at bounding box center [720, 20] width 22 height 22
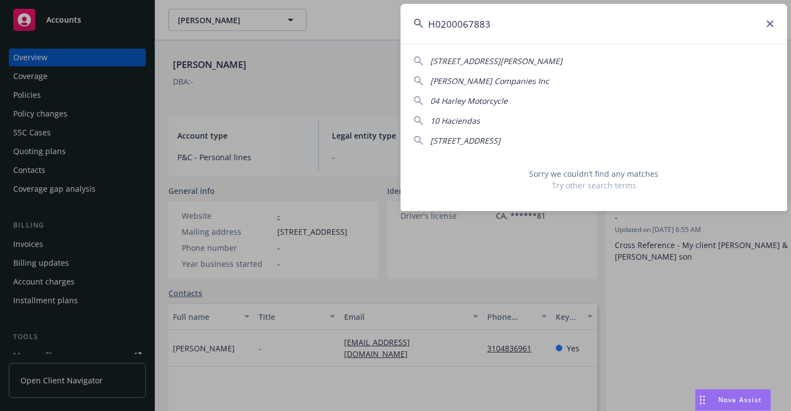
click at [440, 25] on input "H0200067883" at bounding box center [593, 24] width 386 height 40
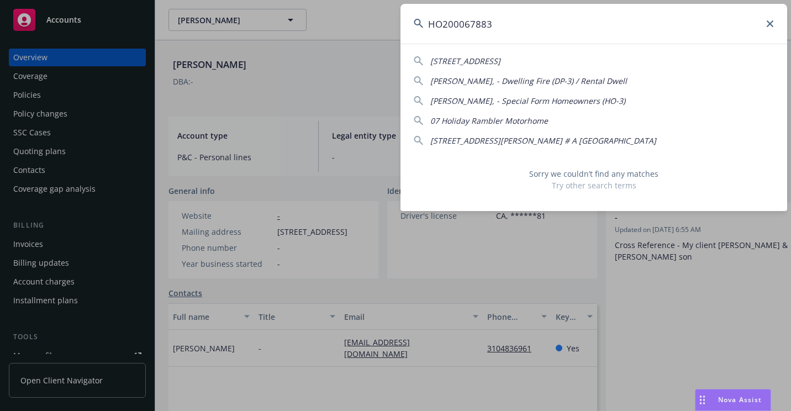
drag, startPoint x: 552, startPoint y: 28, endPoint x: 328, endPoint y: 37, distance: 224.3
click at [328, 41] on div "HO200067883 [STREET_ADDRESS] [PERSON_NAME], - Dwelling Fire (DP-3) / Rental Dwe…" at bounding box center [395, 205] width 791 height 411
paste input "VSEQ410061"
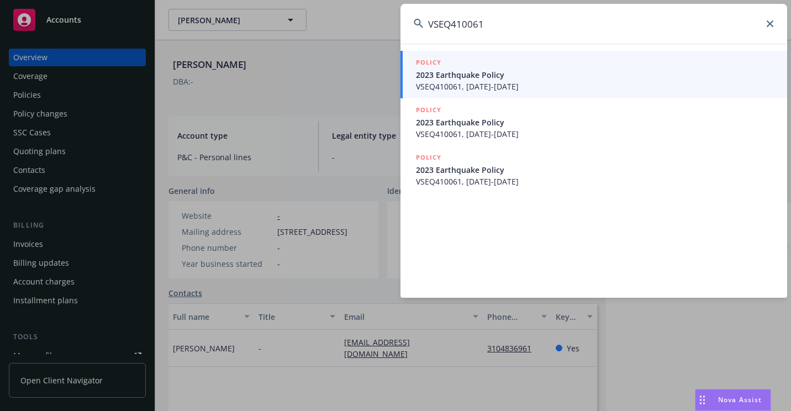
type input "VSEQ410061"
click at [431, 78] on span "2023 Earthquake Policy" at bounding box center [595, 75] width 358 height 12
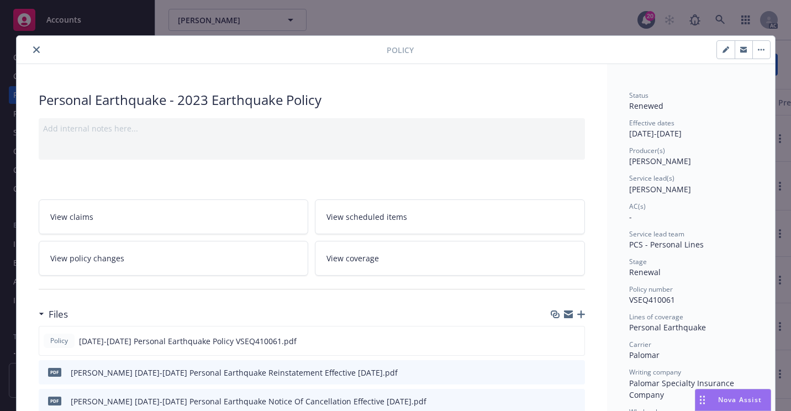
click at [33, 52] on icon "close" at bounding box center [36, 49] width 7 height 7
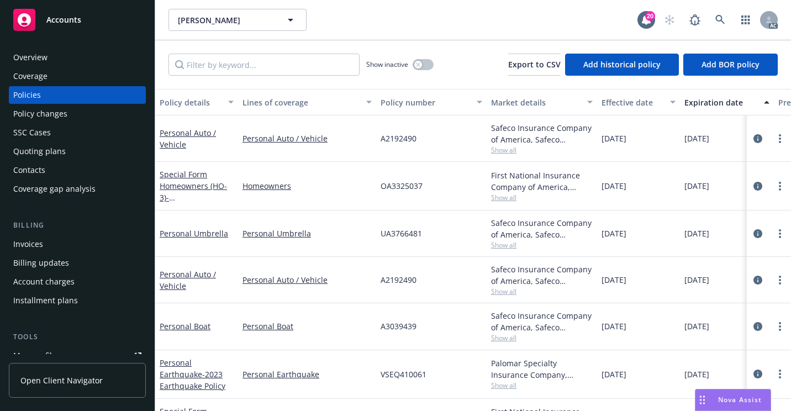
click at [36, 60] on div "Overview" at bounding box center [30, 58] width 34 height 18
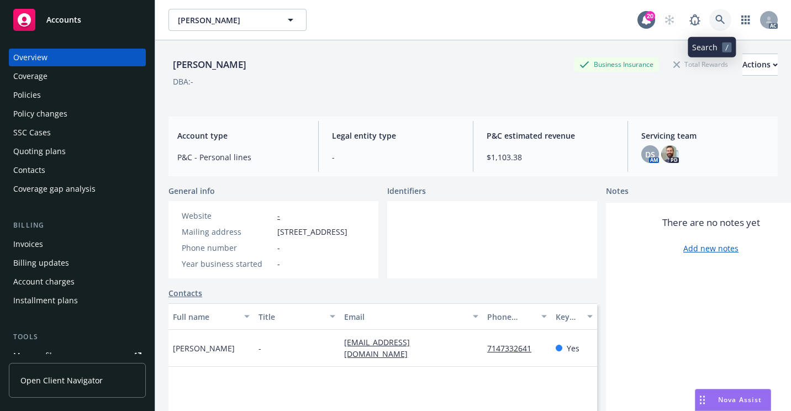
click at [709, 19] on link at bounding box center [720, 20] width 22 height 22
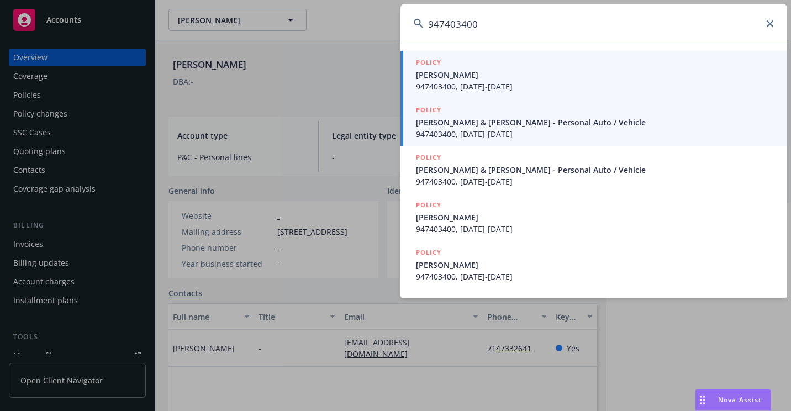
type input "947403400"
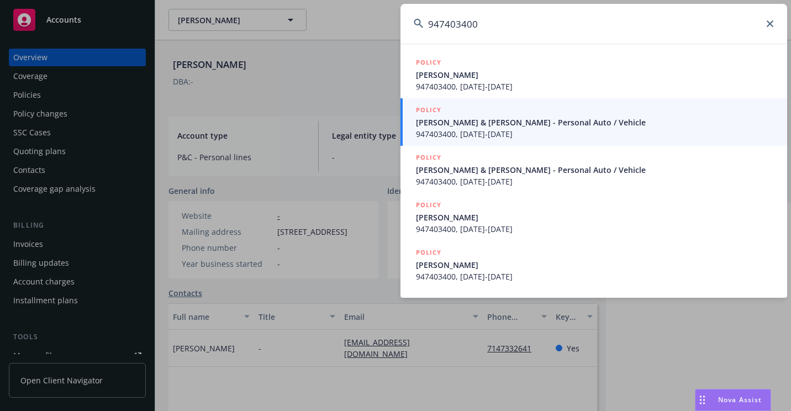
drag, startPoint x: 430, startPoint y: 73, endPoint x: 398, endPoint y: 86, distance: 34.4
click at [430, 73] on span "[PERSON_NAME]" at bounding box center [595, 75] width 358 height 12
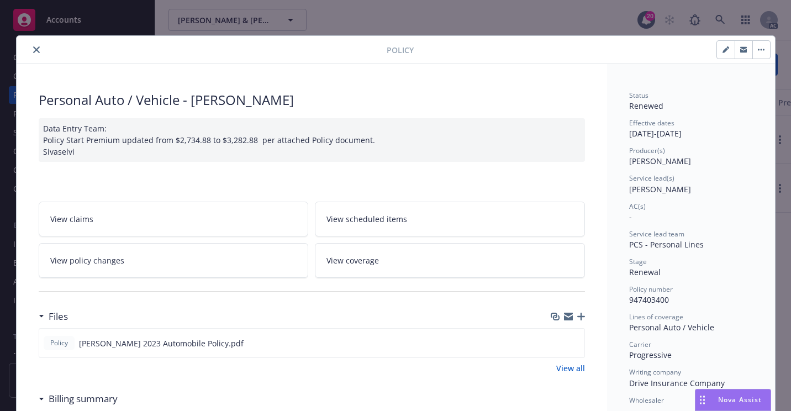
click at [33, 51] on icon "close" at bounding box center [36, 49] width 7 height 7
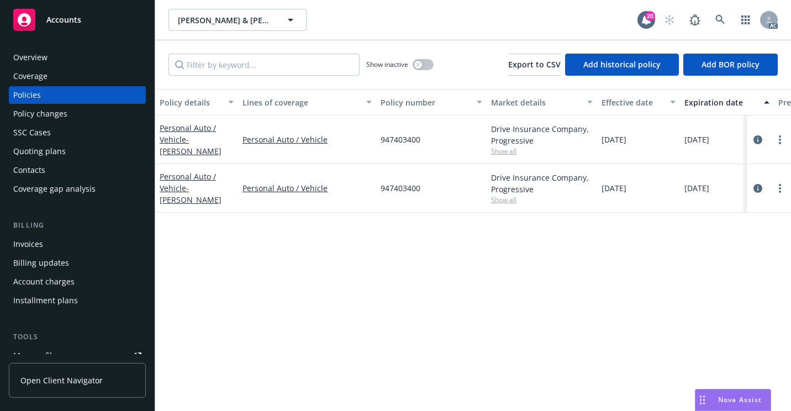
click at [39, 61] on div "Overview" at bounding box center [30, 58] width 34 height 18
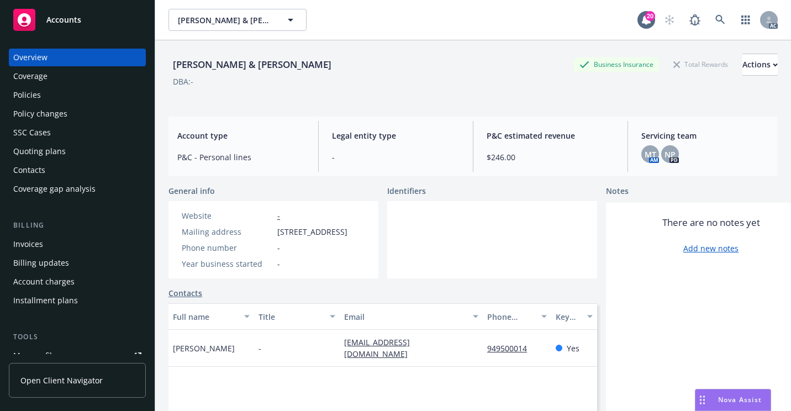
click at [75, 97] on div "Policies" at bounding box center [77, 95] width 128 height 18
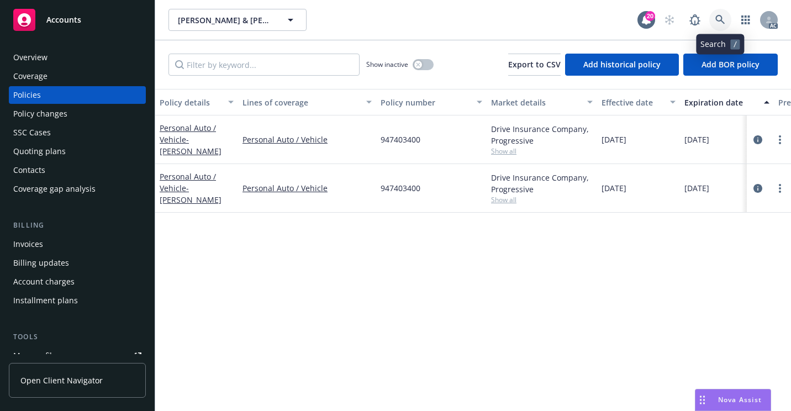
click at [725, 13] on link at bounding box center [720, 20] width 22 height 22
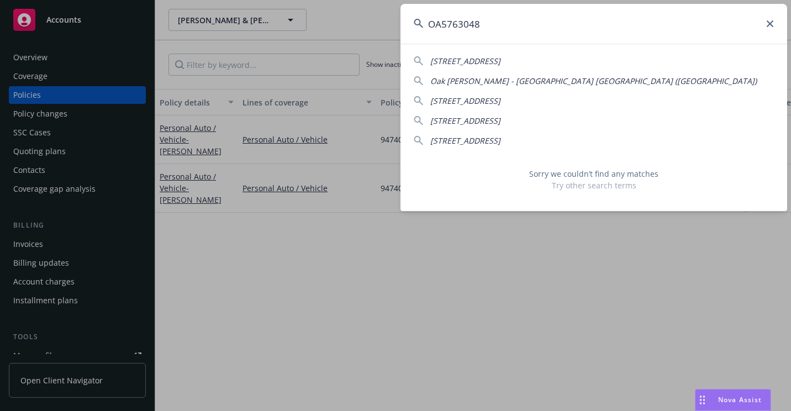
drag, startPoint x: 656, startPoint y: 32, endPoint x: 258, endPoint y: 66, distance: 400.1
click at [252, 69] on div "OA5763048 [STREET_ADDRESS]-2623 [GEOGRAPHIC_DATA][PERSON_NAME]) [STREET_ADDRESS…" at bounding box center [395, 205] width 791 height 411
paste input "[PERSON_NAME]"
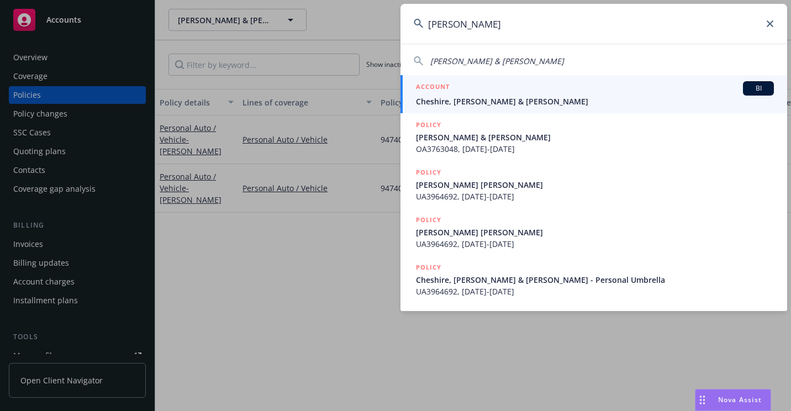
type input "[PERSON_NAME]"
click at [450, 89] on div "ACCOUNT BI" at bounding box center [595, 88] width 358 height 14
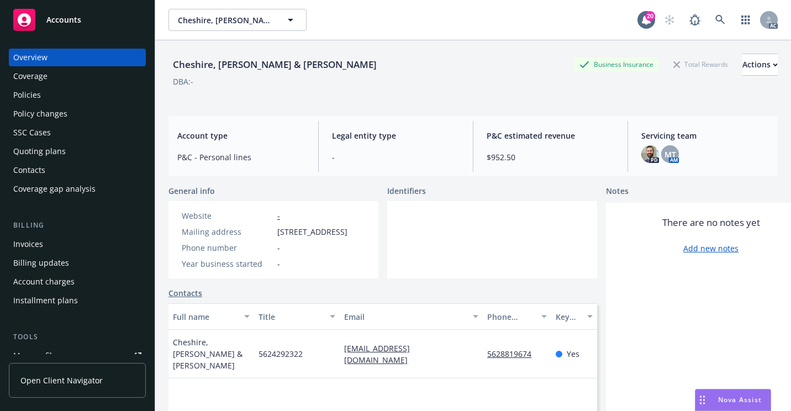
click at [50, 98] on div "Policies" at bounding box center [77, 95] width 128 height 18
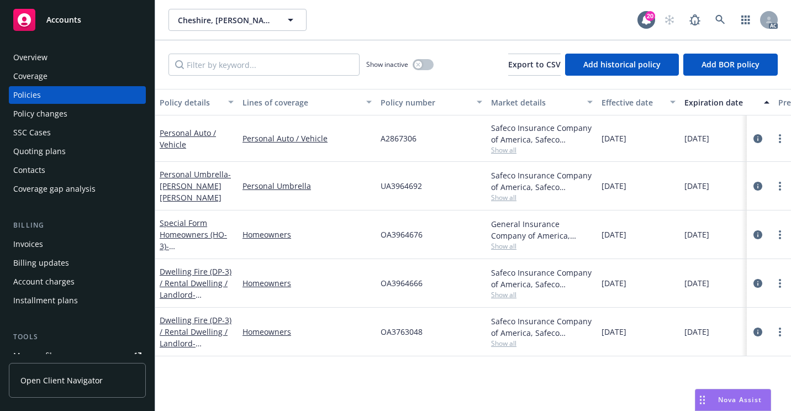
click at [84, 57] on div "Overview" at bounding box center [77, 58] width 128 height 18
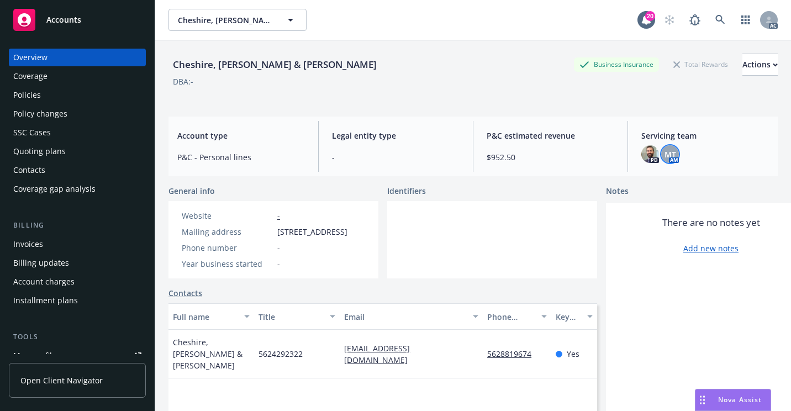
click at [664, 158] on span "MT" at bounding box center [670, 155] width 12 height 12
click at [711, 14] on link at bounding box center [720, 20] width 22 height 22
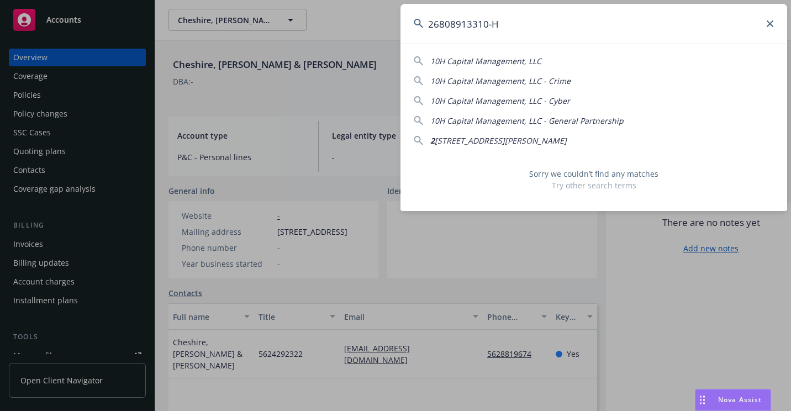
drag, startPoint x: 403, startPoint y: 40, endPoint x: 385, endPoint y: 44, distance: 18.6
click at [384, 44] on div "26808913310-H 10H Capital Management, LLC 10H Capital Management, LLC - Crime 1…" at bounding box center [395, 205] width 791 height 411
paste input "[PERSON_NAME]"
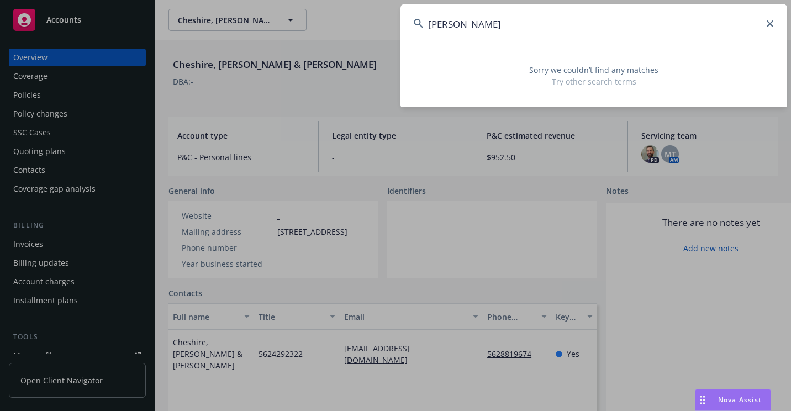
drag, startPoint x: 526, startPoint y: 35, endPoint x: 373, endPoint y: 44, distance: 153.2
click at [372, 44] on div "[PERSON_NAME] Sorry we couldn’t find any matches Try other search terms" at bounding box center [395, 205] width 791 height 411
paste input "26808913310-H"
type input "26808913310"
